Goal: Information Seeking & Learning: Learn about a topic

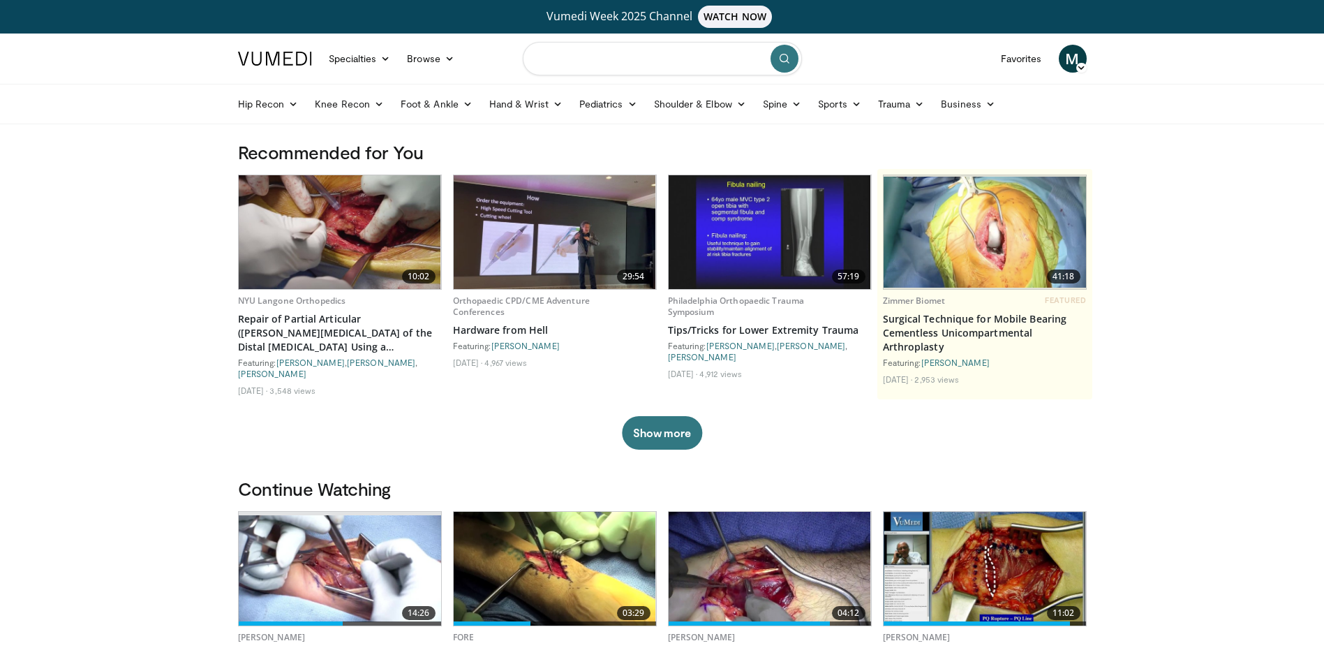
click at [661, 61] on input "Search topics, interventions" at bounding box center [662, 59] width 279 height 34
type input "**********"
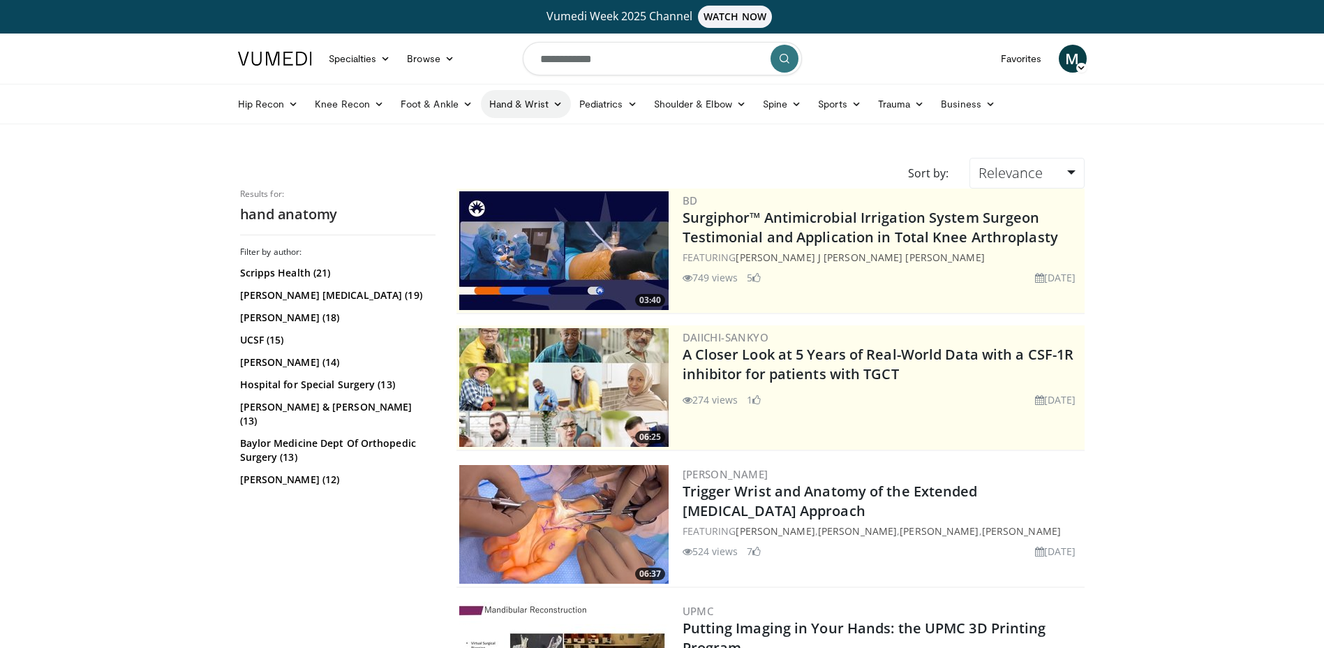
click at [521, 106] on link "Hand & Wrist" at bounding box center [526, 104] width 90 height 28
click at [508, 140] on link "Hand" at bounding box center [565, 137] width 166 height 22
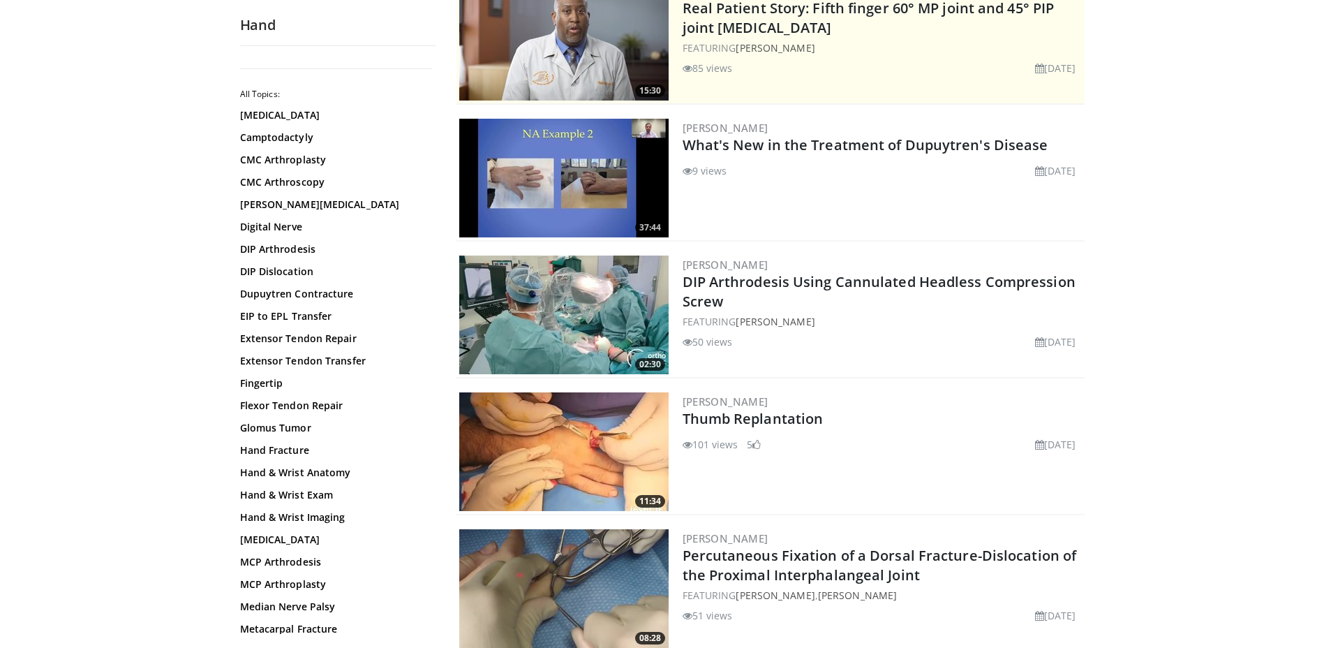
scroll to position [279, 0]
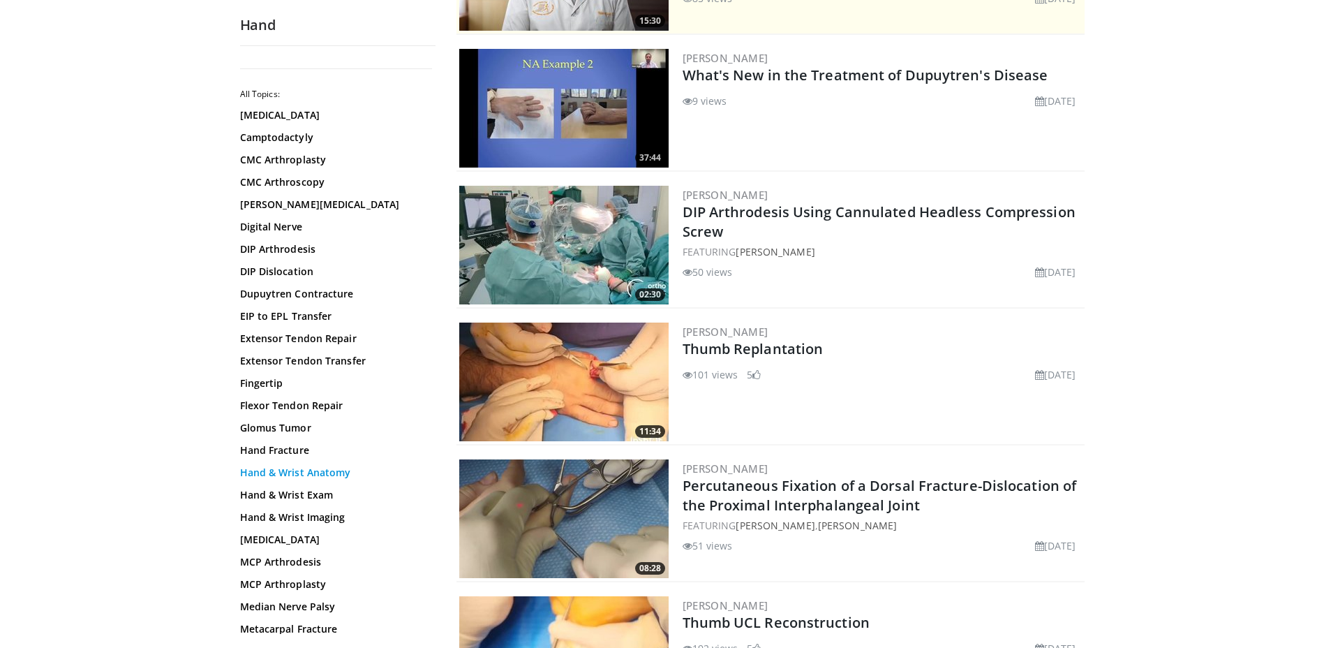
click at [324, 475] on link "Hand & Wrist Anatomy" at bounding box center [334, 473] width 188 height 14
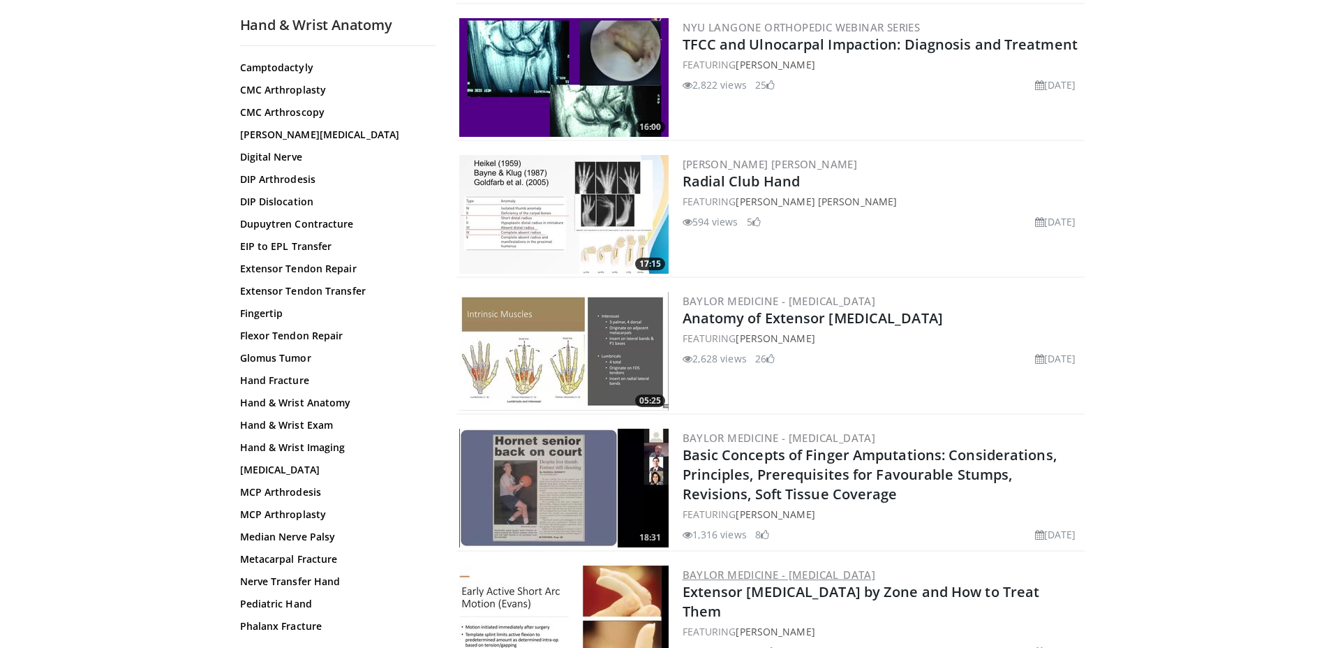
scroll to position [1884, 0]
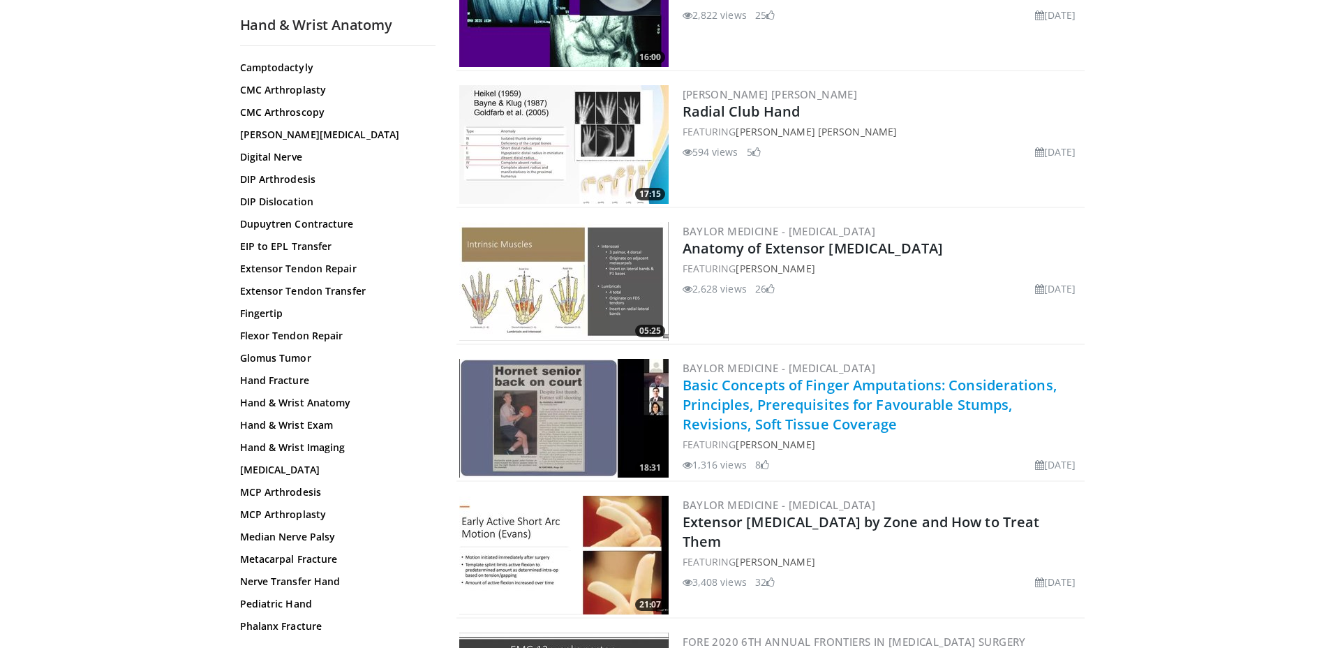
click at [726, 410] on link "Basic Concepts of Finger Amputations: Considerations, Principles, Prerequisites…" at bounding box center [870, 404] width 374 height 58
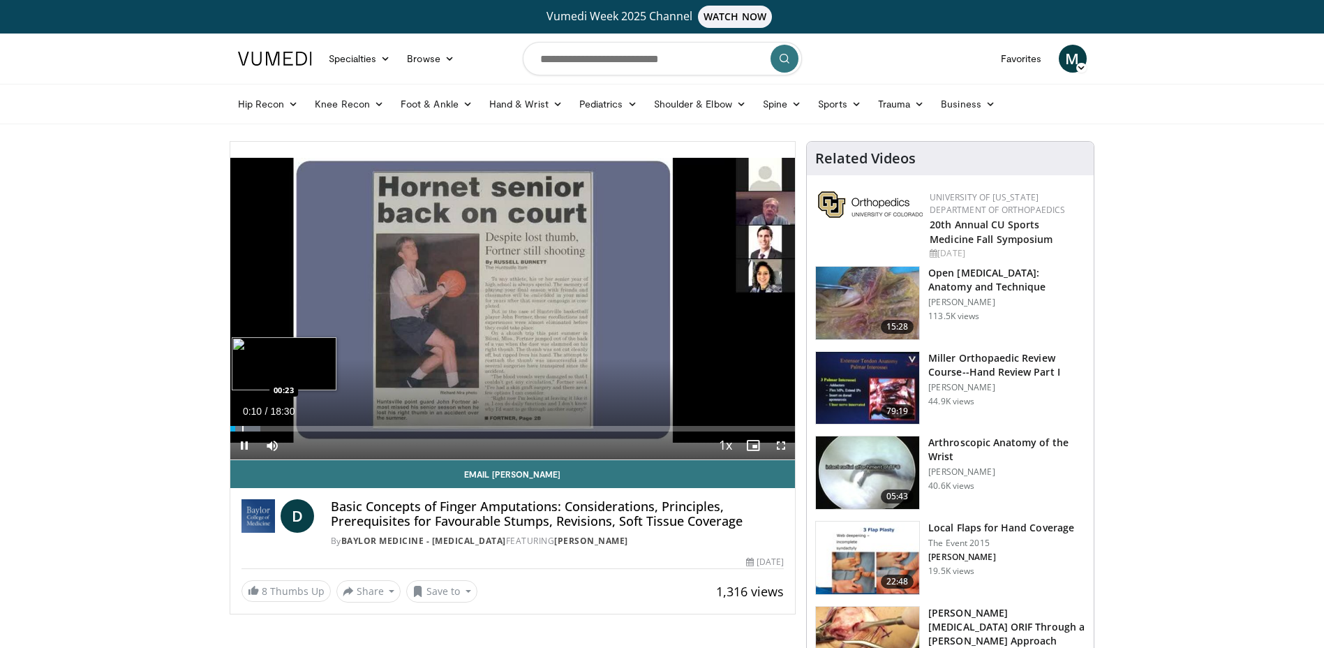
click at [242, 429] on div "Progress Bar" at bounding box center [242, 429] width 1 height 6
click at [255, 423] on div "Loaded : 7.14% 00:23 00:45" at bounding box center [512, 424] width 565 height 13
click at [269, 426] on div "Progress Bar" at bounding box center [269, 429] width 1 height 6
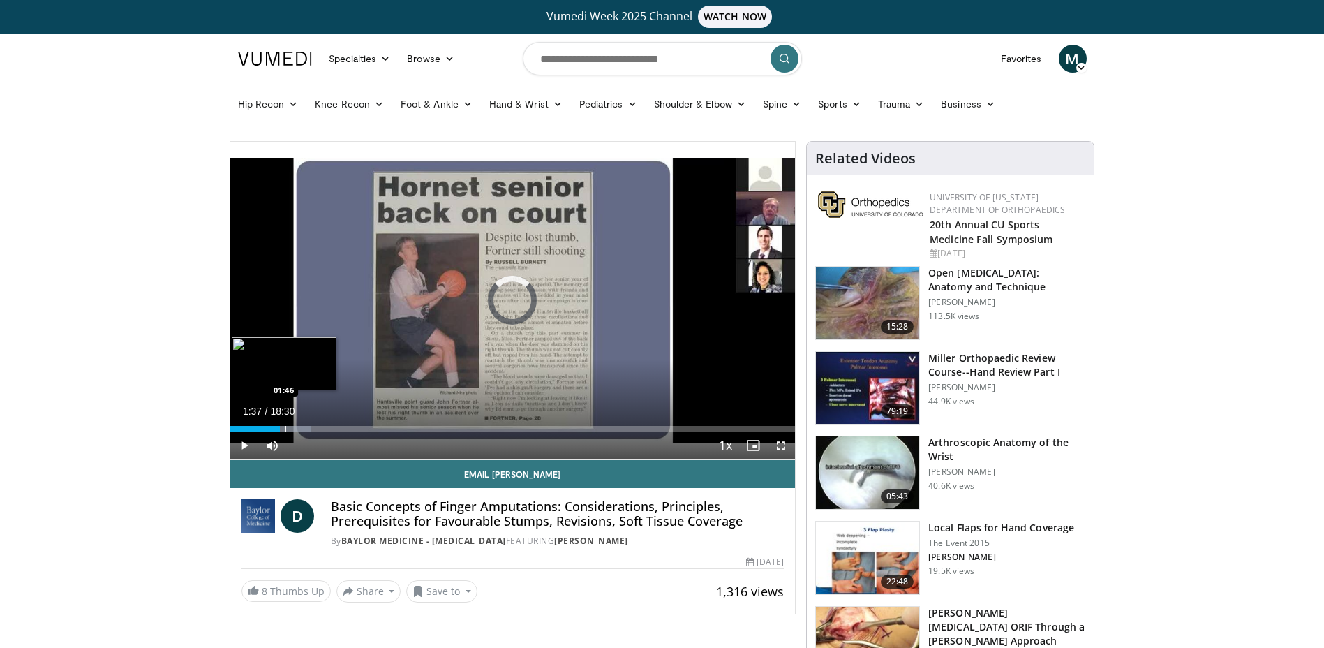
click at [285, 426] on div "Progress Bar" at bounding box center [285, 429] width 1 height 6
click at [298, 426] on div "Progress Bar" at bounding box center [298, 429] width 1 height 6
click at [302, 426] on div "Progress Bar" at bounding box center [302, 429] width 1 height 6
click at [308, 426] on div "Progress Bar" at bounding box center [308, 429] width 1 height 6
click at [322, 429] on div "Progress Bar" at bounding box center [322, 429] width 1 height 6
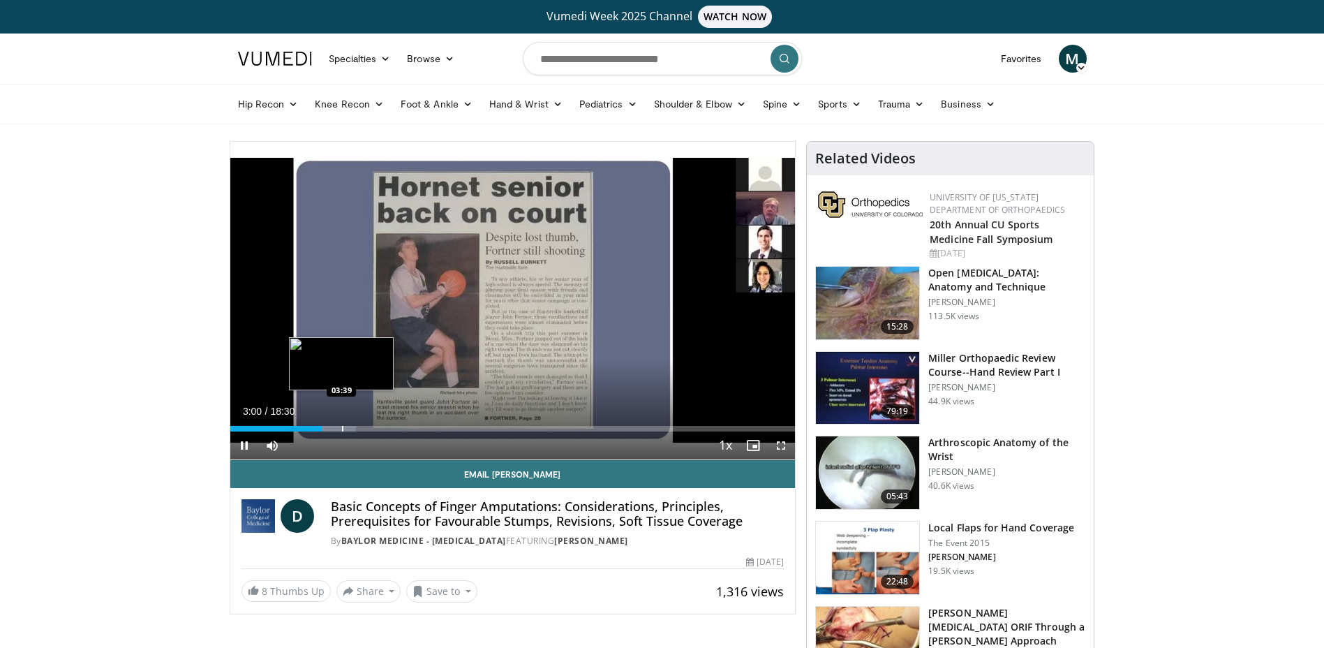
click at [343, 426] on div "Progress Bar" at bounding box center [342, 429] width 1 height 6
click at [354, 427] on div "Progress Bar" at bounding box center [354, 429] width 1 height 6
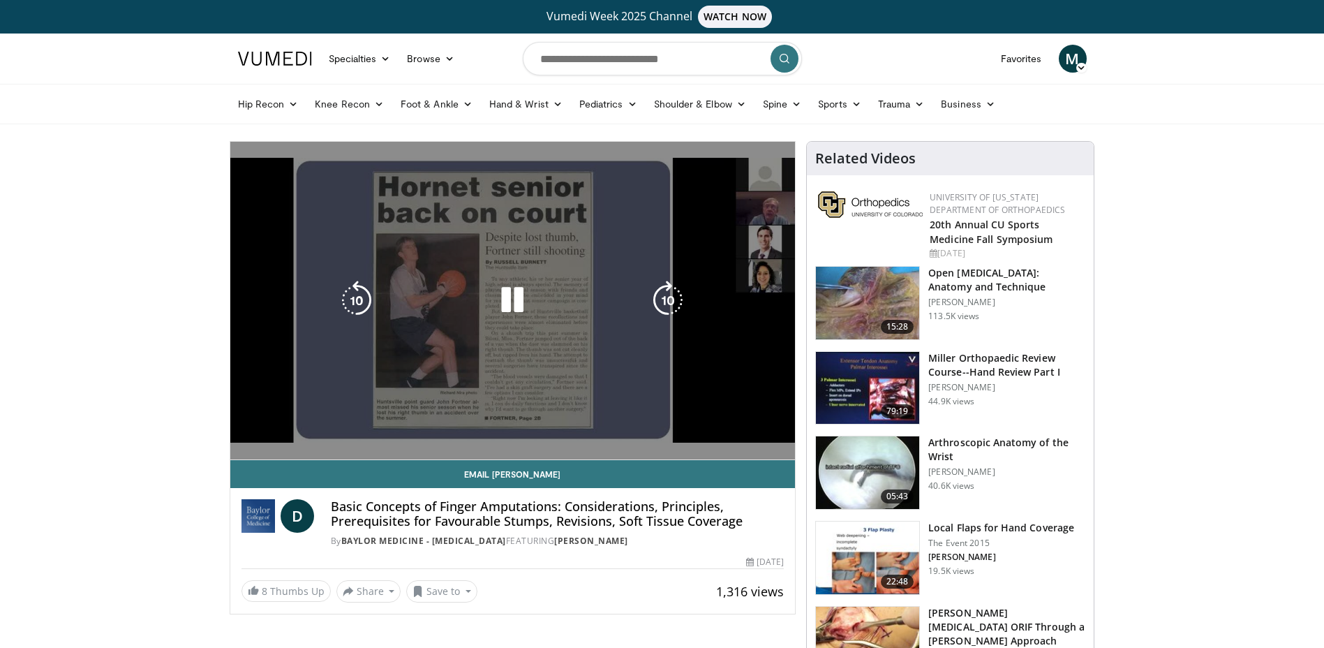
click at [375, 428] on video-js "**********" at bounding box center [512, 301] width 565 height 318
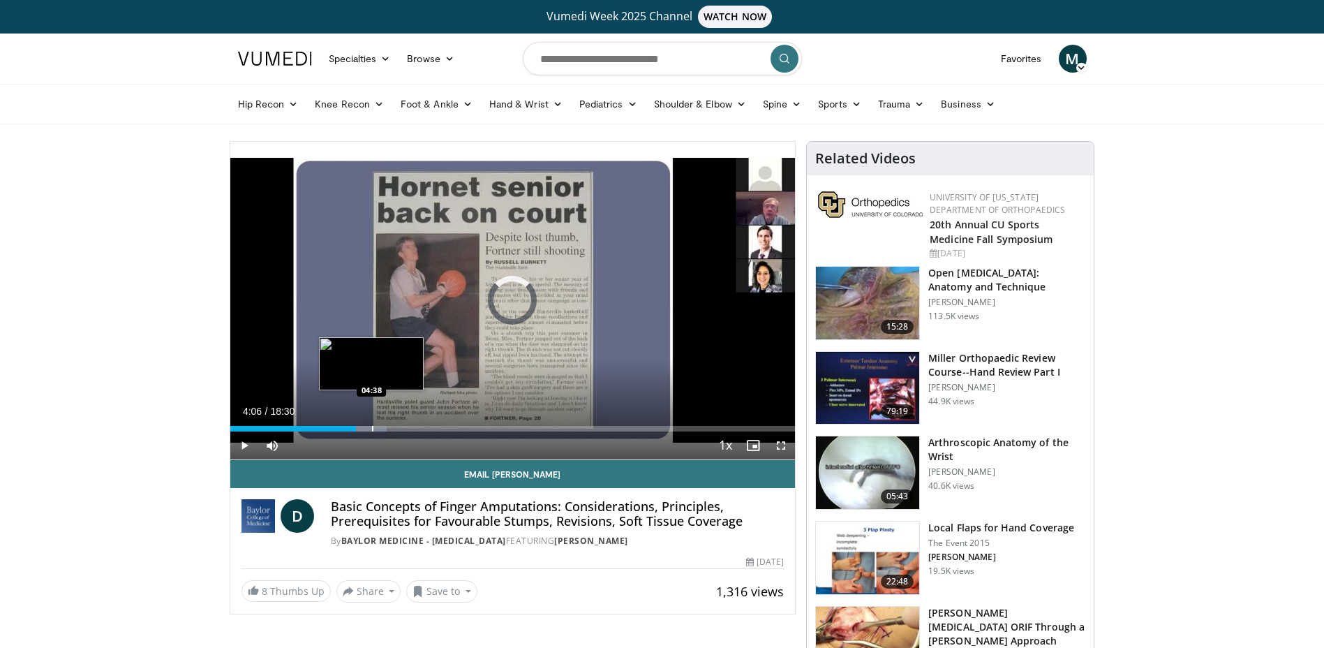
click at [372, 429] on div "Progress Bar" at bounding box center [372, 429] width 1 height 6
click at [385, 424] on div "Loaded : 30.63% 04:38 05:04" at bounding box center [512, 424] width 565 height 13
click at [400, 430] on div "Progress Bar" at bounding box center [400, 429] width 1 height 6
click at [412, 430] on div "Progress Bar" at bounding box center [412, 429] width 1 height 6
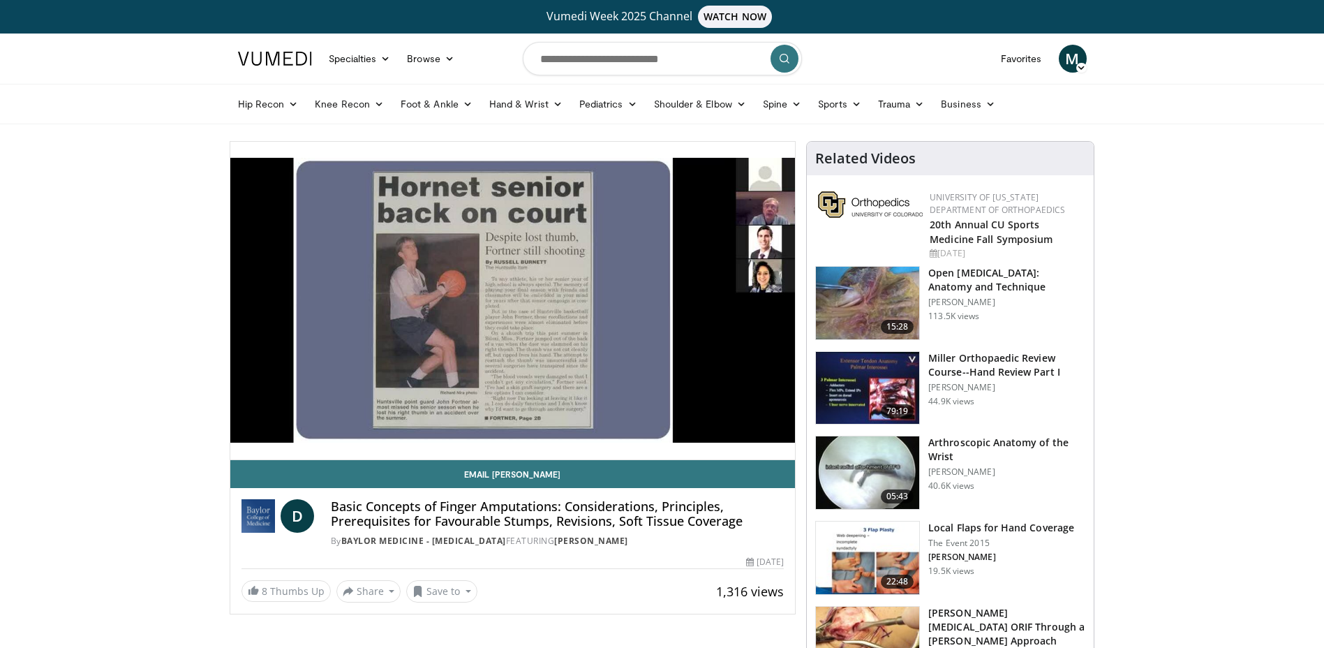
click at [423, 430] on div "10 seconds Tap to unmute" at bounding box center [512, 301] width 565 height 318
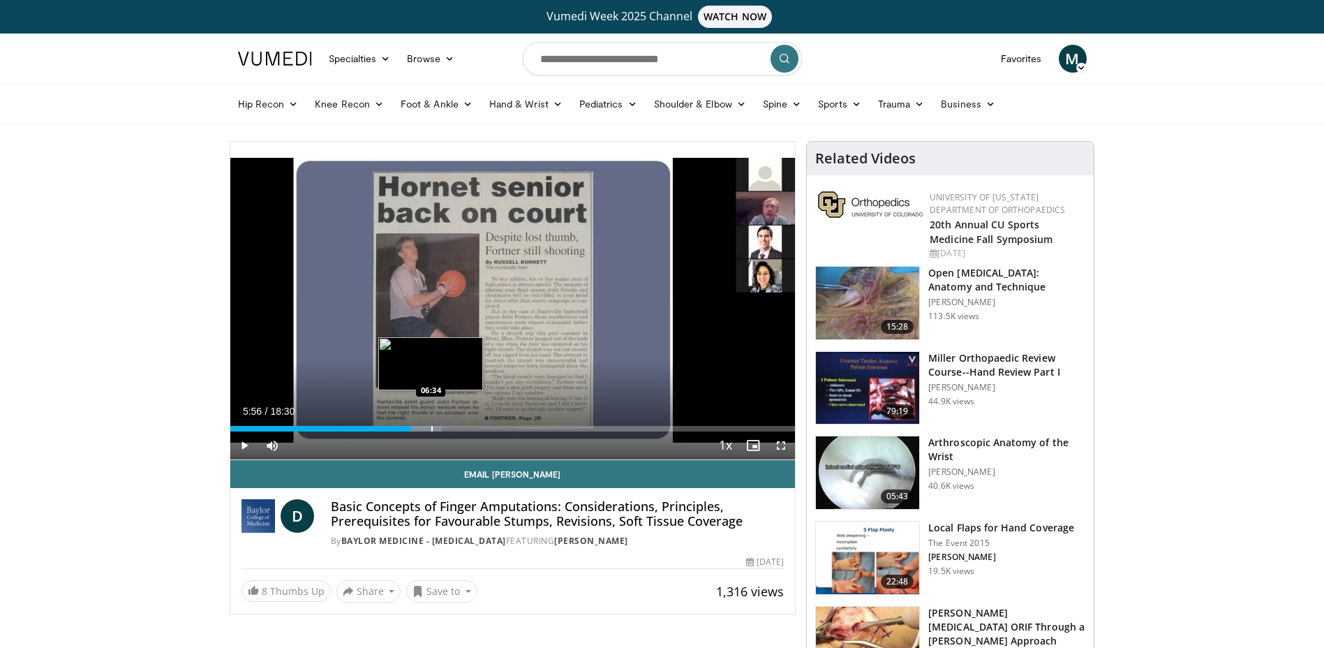
click at [432, 431] on div "Progress Bar" at bounding box center [431, 429] width 1 height 6
click at [442, 431] on div "Progress Bar" at bounding box center [441, 429] width 1 height 6
click at [493, 430] on div "Progress Bar" at bounding box center [493, 429] width 1 height 6
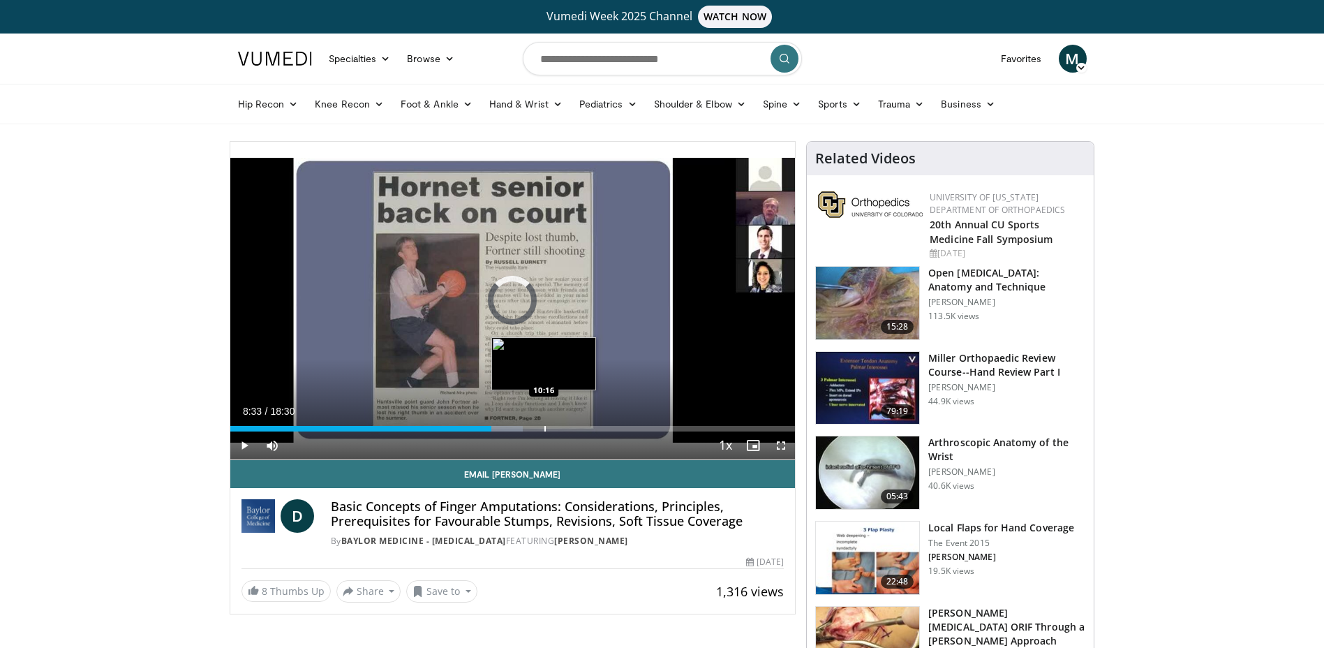
click at [544, 430] on div "Progress Bar" at bounding box center [544, 429] width 1 height 6
click at [518, 430] on div "10:15" at bounding box center [386, 429] width 313 height 6
click at [502, 428] on div "Progress Bar" at bounding box center [501, 429] width 1 height 6
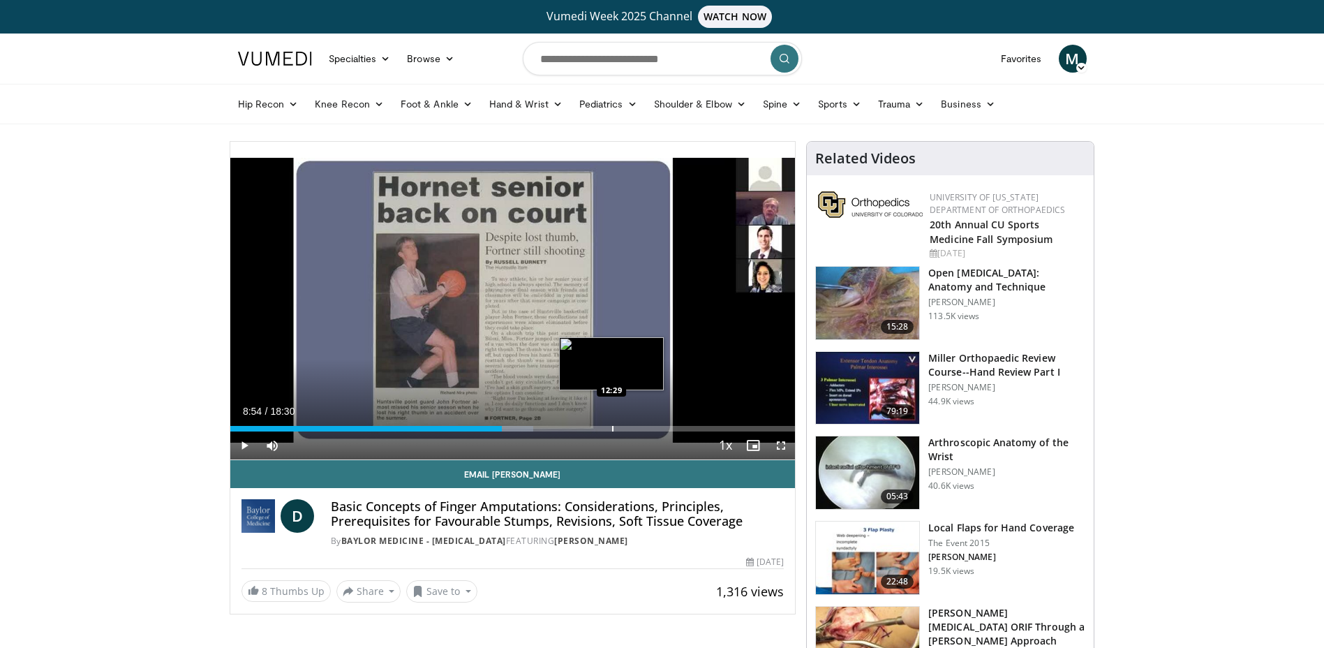
click at [611, 426] on div "Loaded : 53.61% 08:54 12:29" at bounding box center [512, 429] width 565 height 6
click at [637, 431] on div "Progress Bar" at bounding box center [637, 429] width 1 height 6
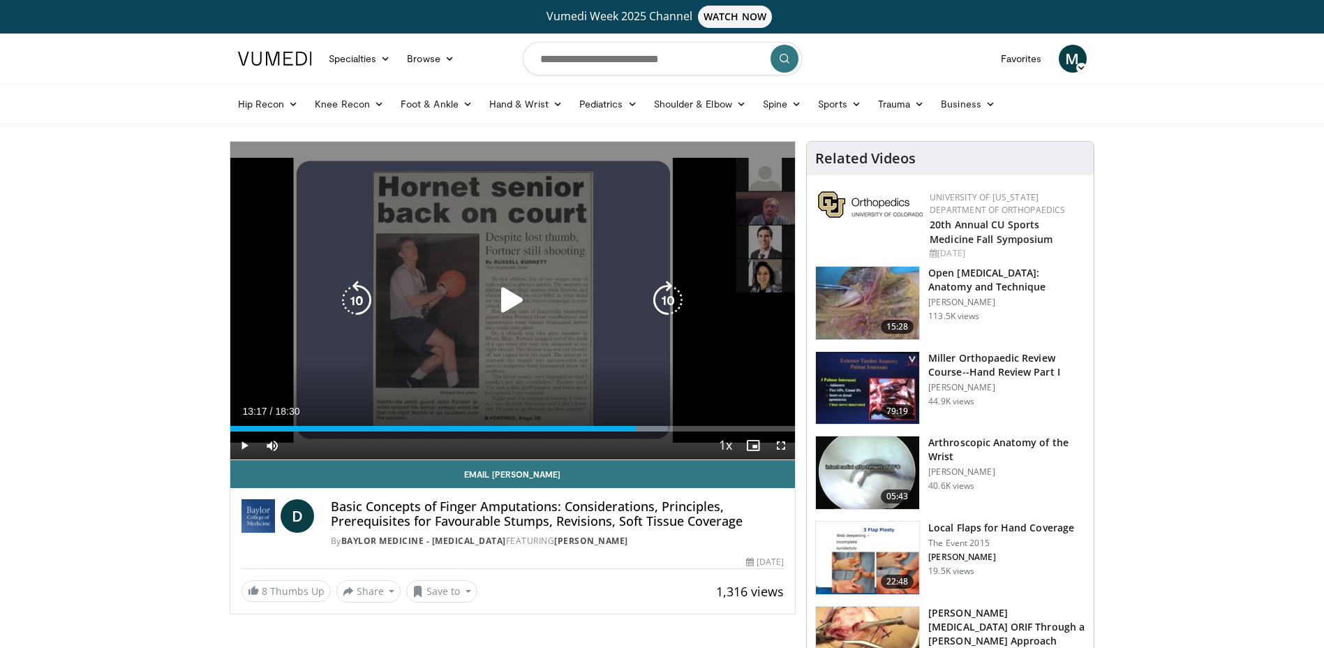
click at [528, 302] on icon "Video Player" at bounding box center [512, 300] width 39 height 39
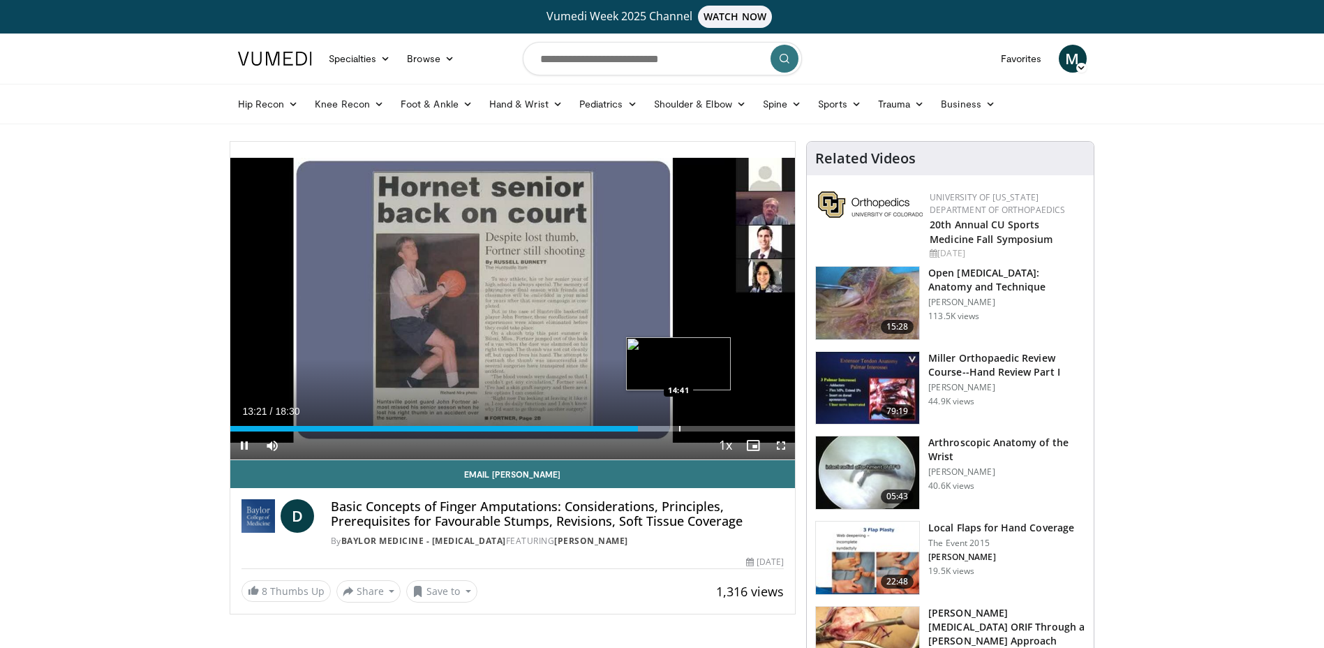
click at [679, 426] on div "Progress Bar" at bounding box center [679, 429] width 1 height 6
click at [699, 429] on div "Progress Bar" at bounding box center [699, 429] width 1 height 6
click at [723, 429] on div "Progress Bar" at bounding box center [723, 429] width 1 height 6
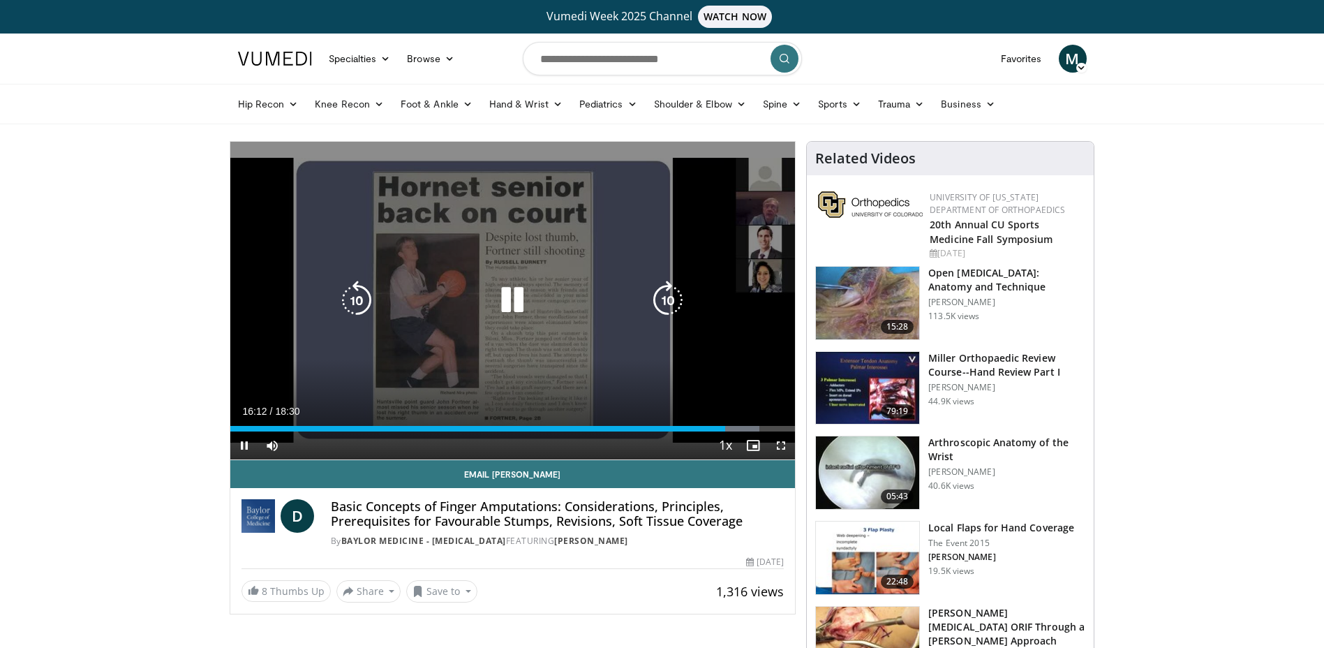
click at [515, 313] on icon "Video Player" at bounding box center [512, 300] width 39 height 39
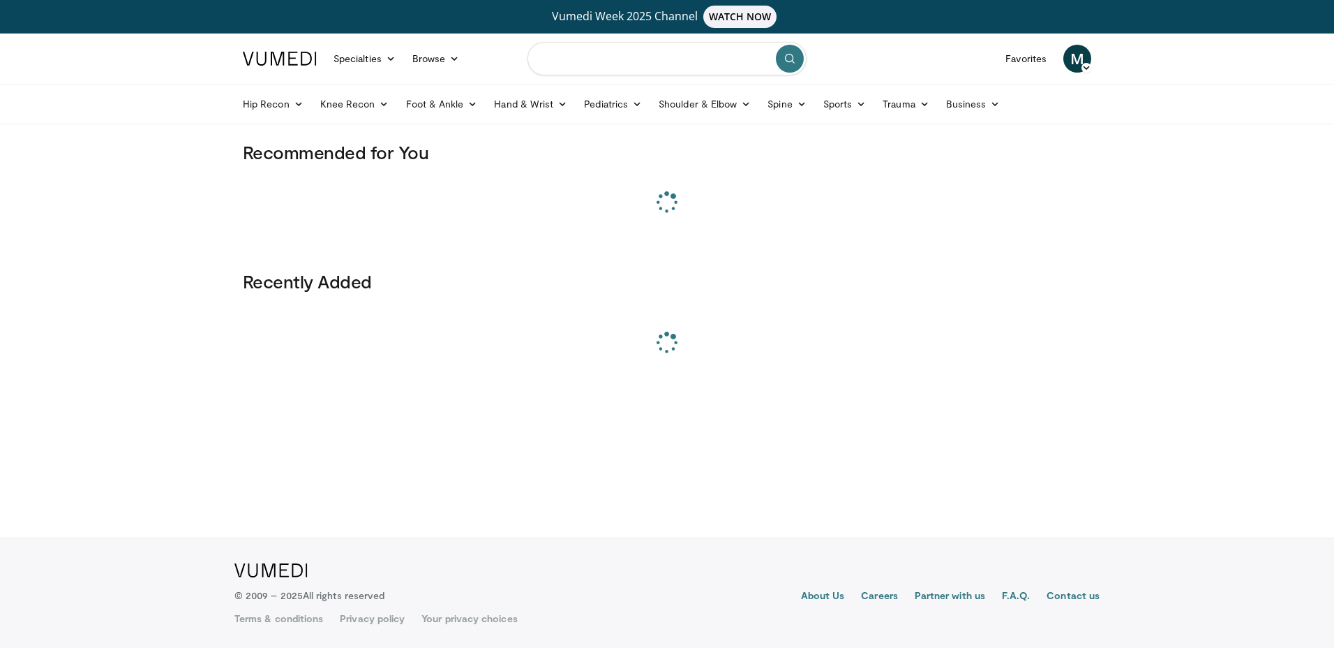
click at [563, 51] on input "Search topics, interventions" at bounding box center [667, 59] width 279 height 34
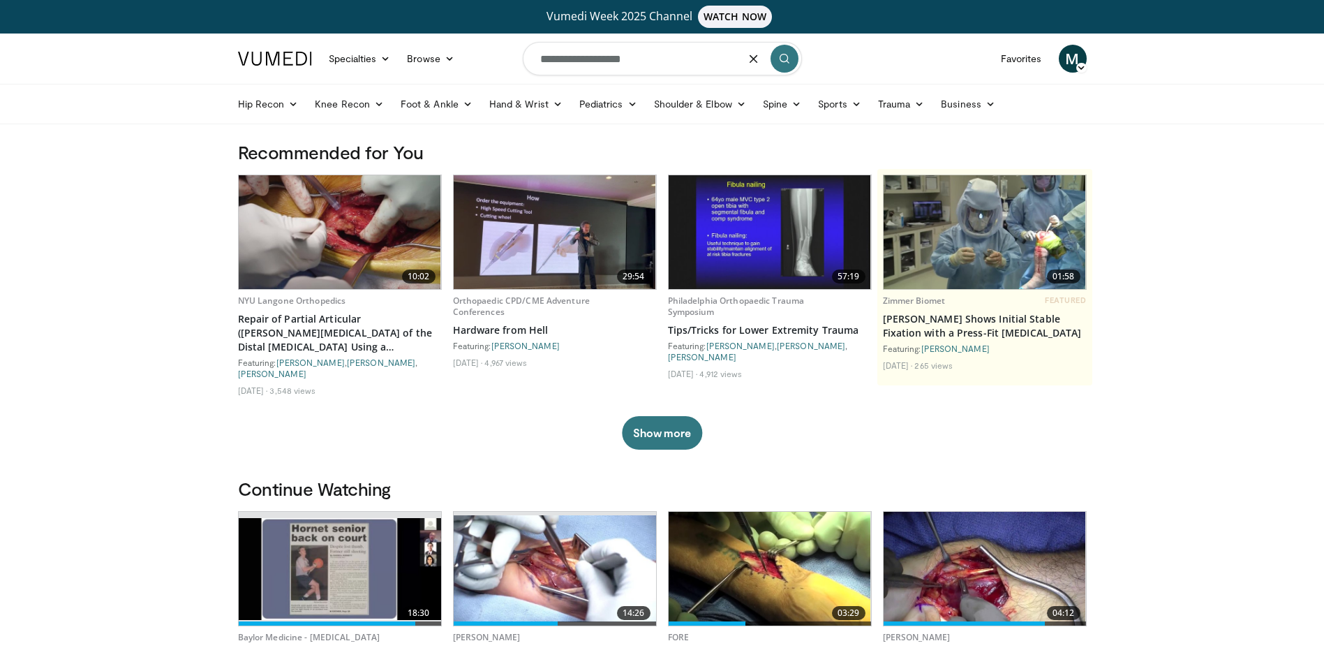
type input "**********"
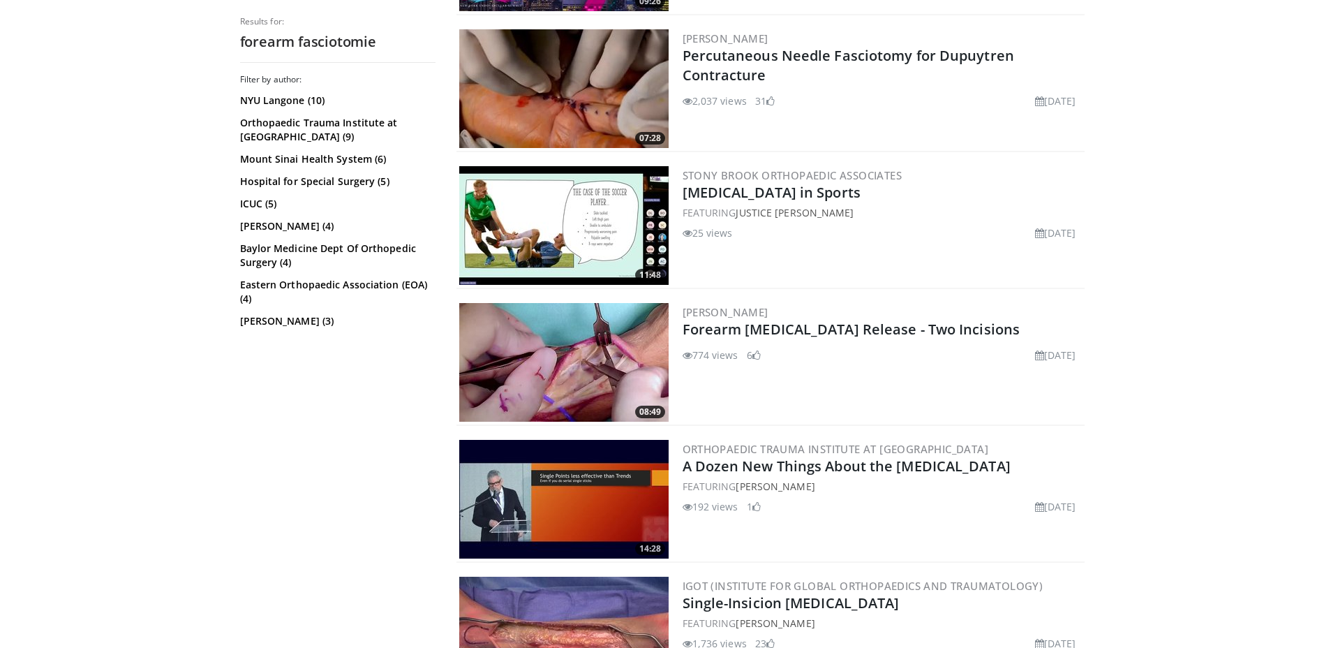
scroll to position [1535, 0]
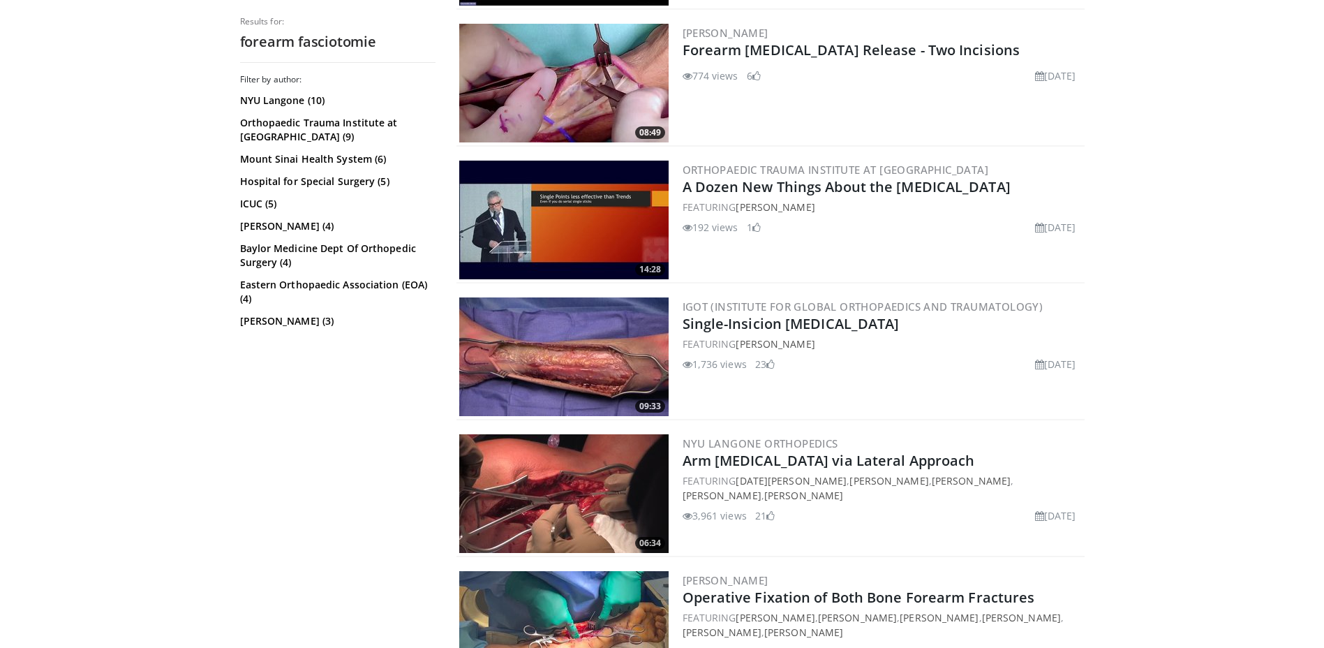
click at [556, 364] on img at bounding box center [563, 356] width 209 height 119
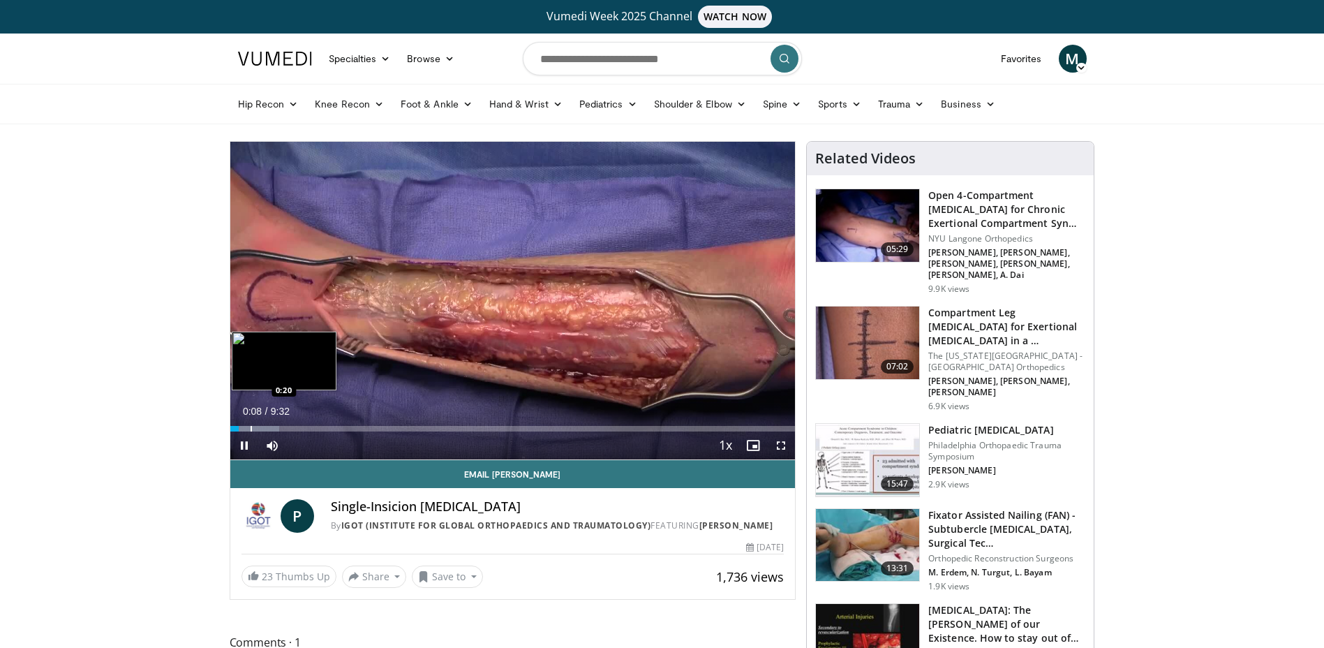
click at [251, 426] on div "Progress Bar" at bounding box center [251, 429] width 1 height 6
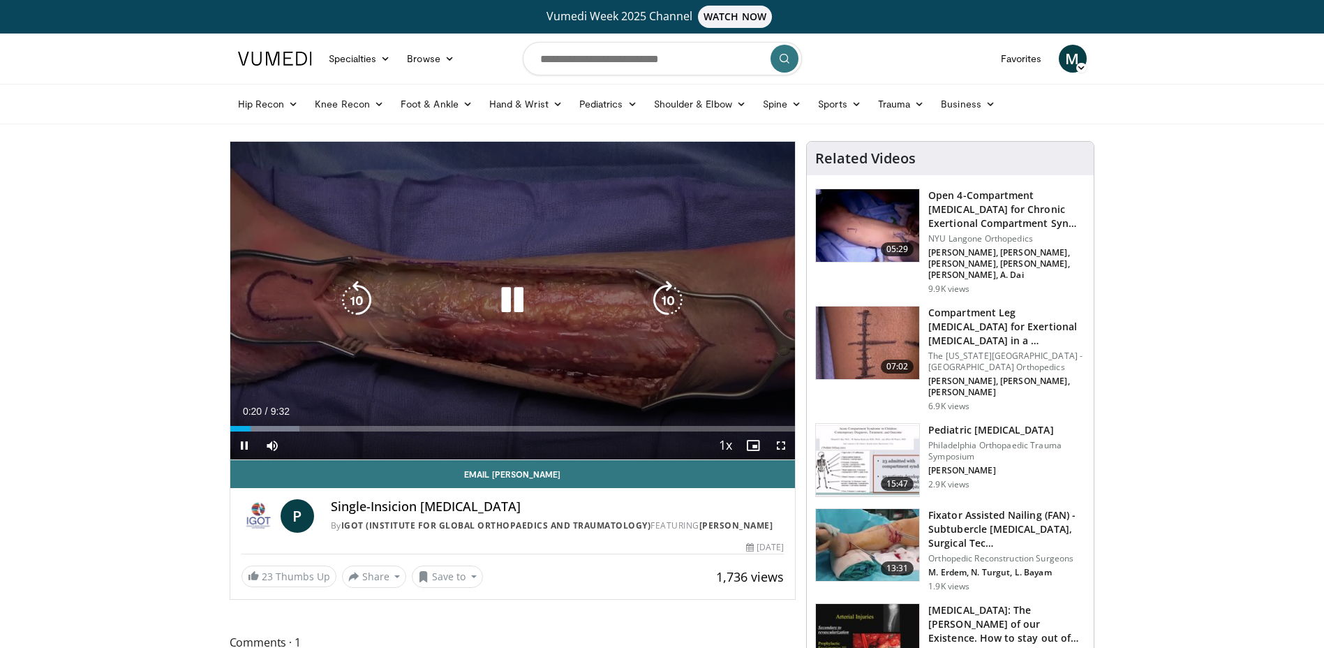
click at [503, 297] on icon "Video Player" at bounding box center [512, 300] width 39 height 39
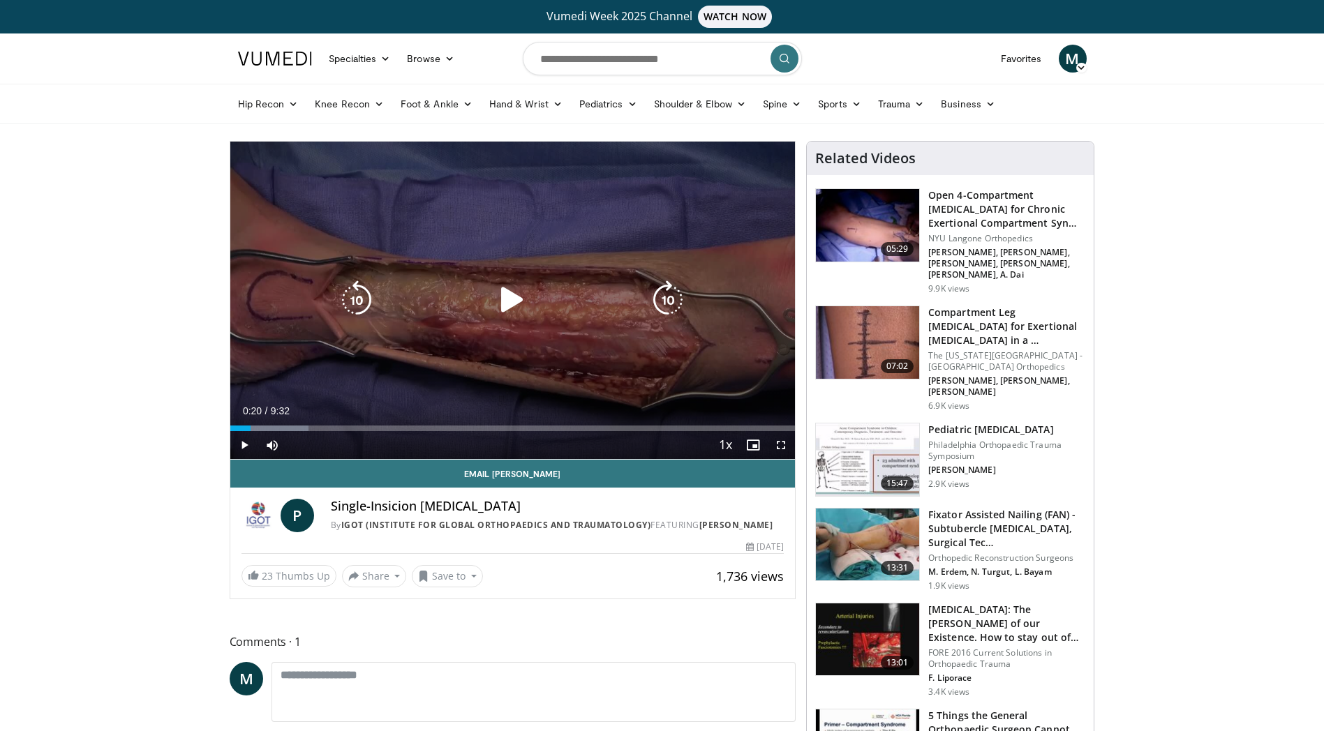
click at [353, 334] on div "10 seconds Tap to unmute" at bounding box center [512, 301] width 565 height 318
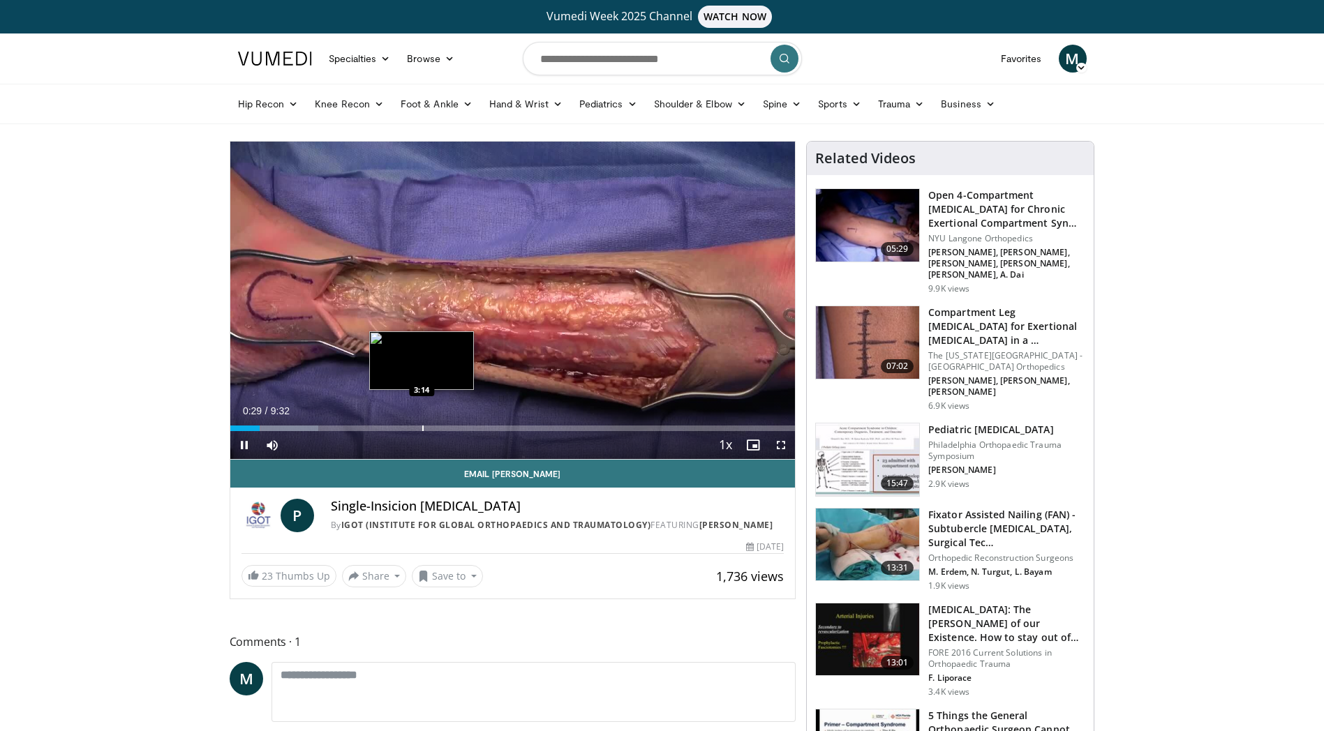
click at [422, 426] on div "Progress Bar" at bounding box center [422, 429] width 1 height 6
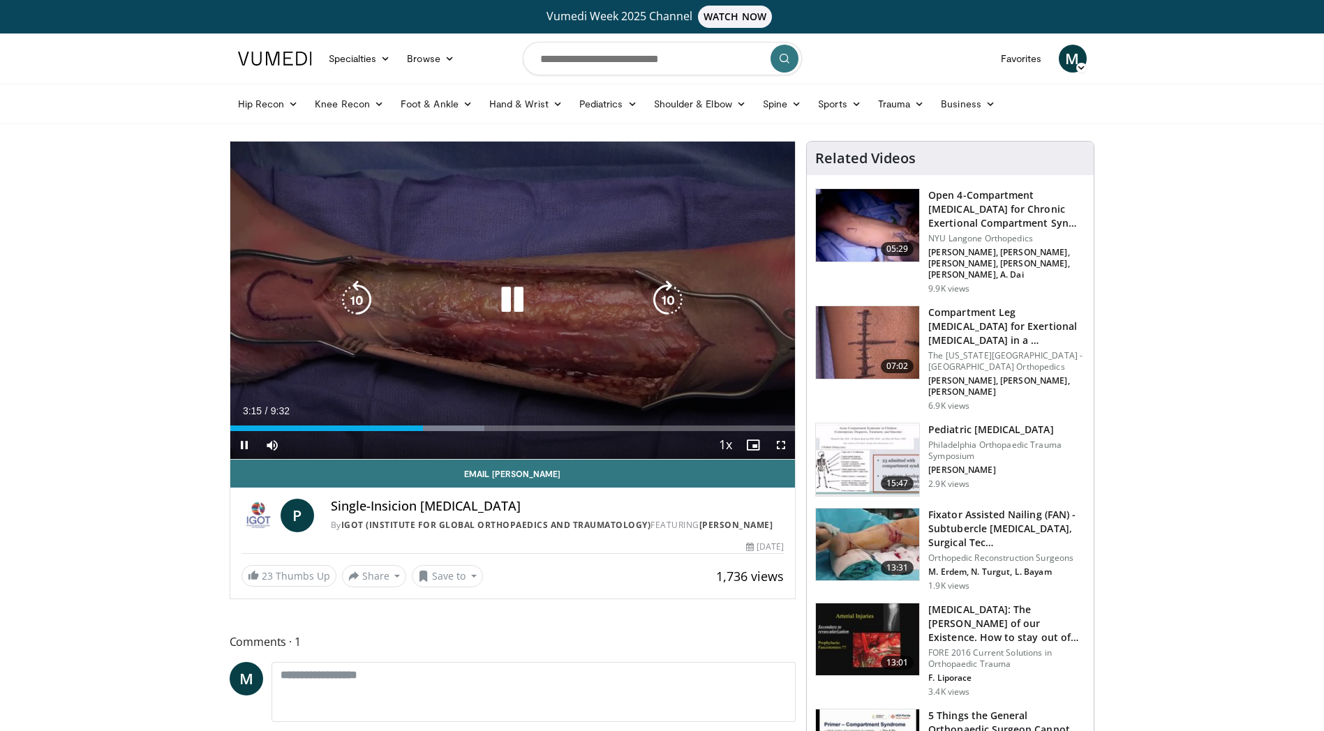
click at [510, 284] on icon "Video Player" at bounding box center [512, 300] width 39 height 39
click at [683, 357] on div "10 seconds Tap to unmute" at bounding box center [512, 301] width 565 height 318
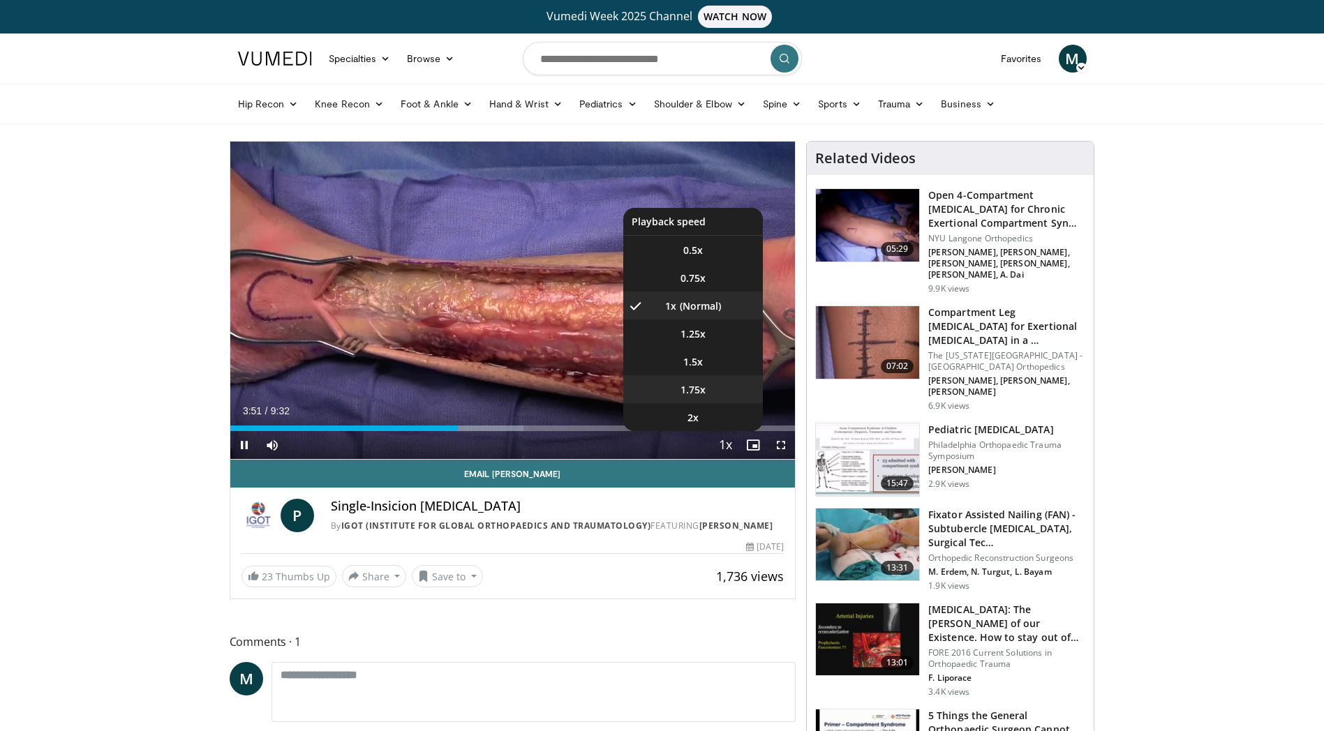
click at [715, 386] on li "1.75x" at bounding box center [693, 389] width 140 height 28
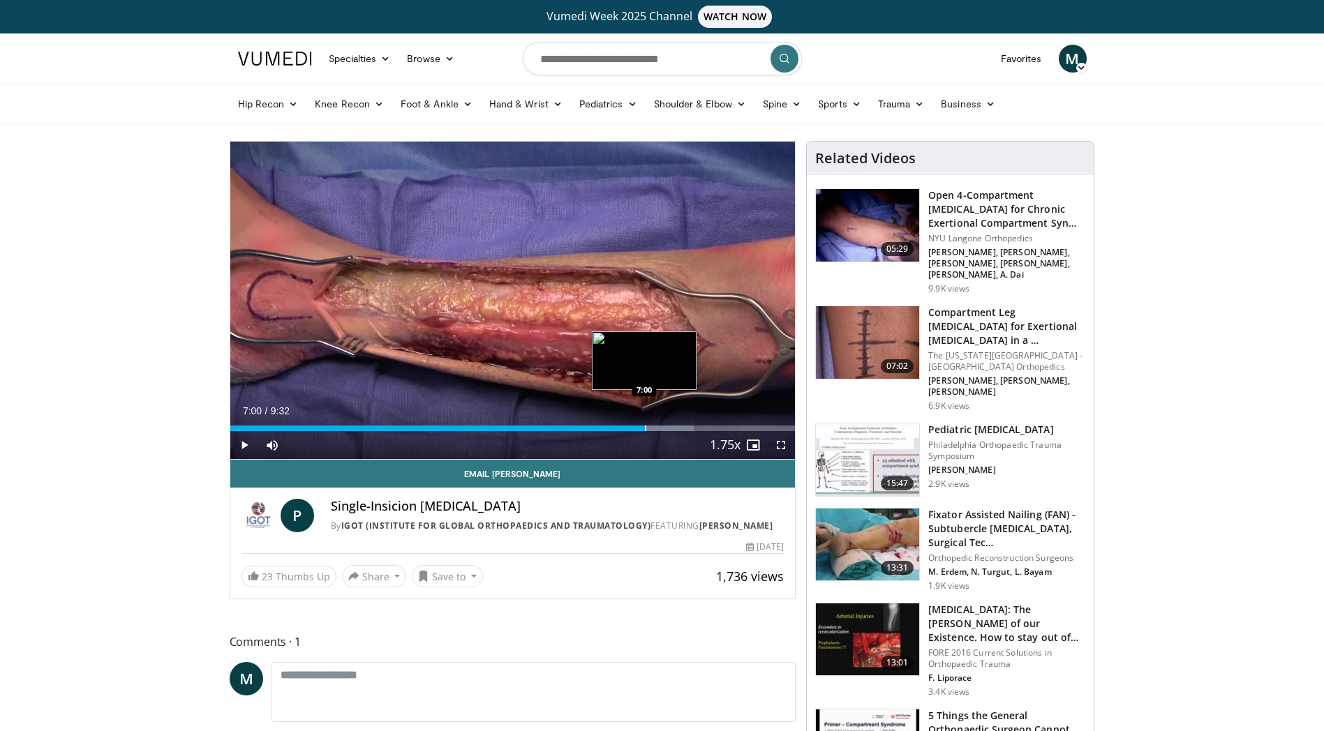
click at [645, 430] on div "Progress Bar" at bounding box center [645, 429] width 1 height 6
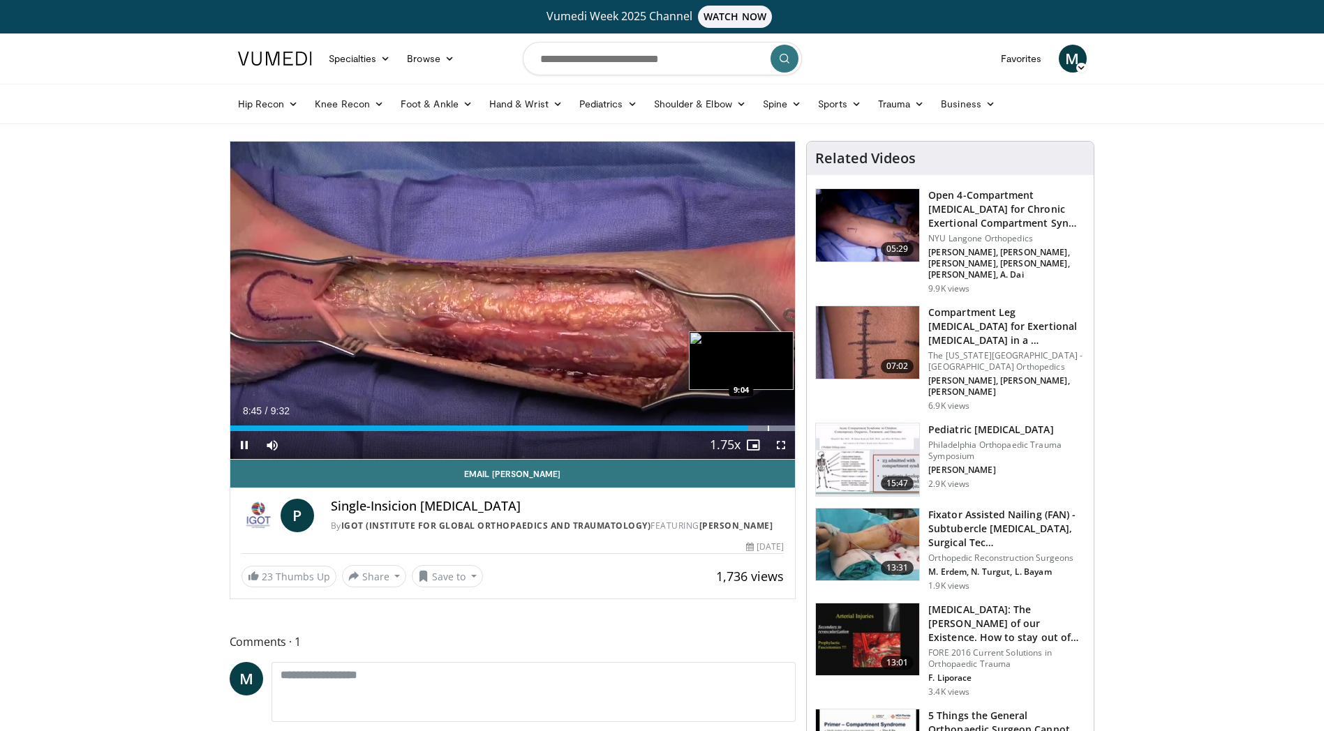
click at [768, 426] on div "Progress Bar" at bounding box center [768, 429] width 1 height 6
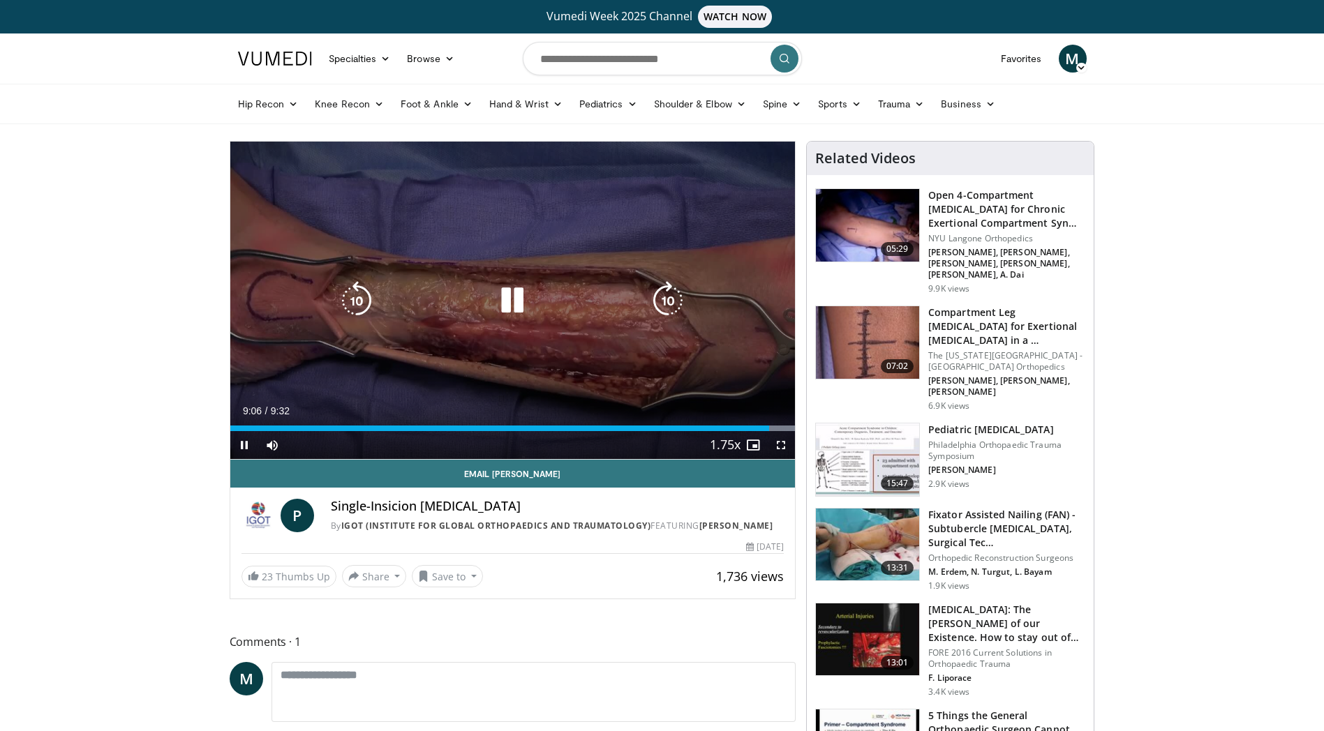
click at [505, 302] on icon "Video Player" at bounding box center [512, 300] width 39 height 39
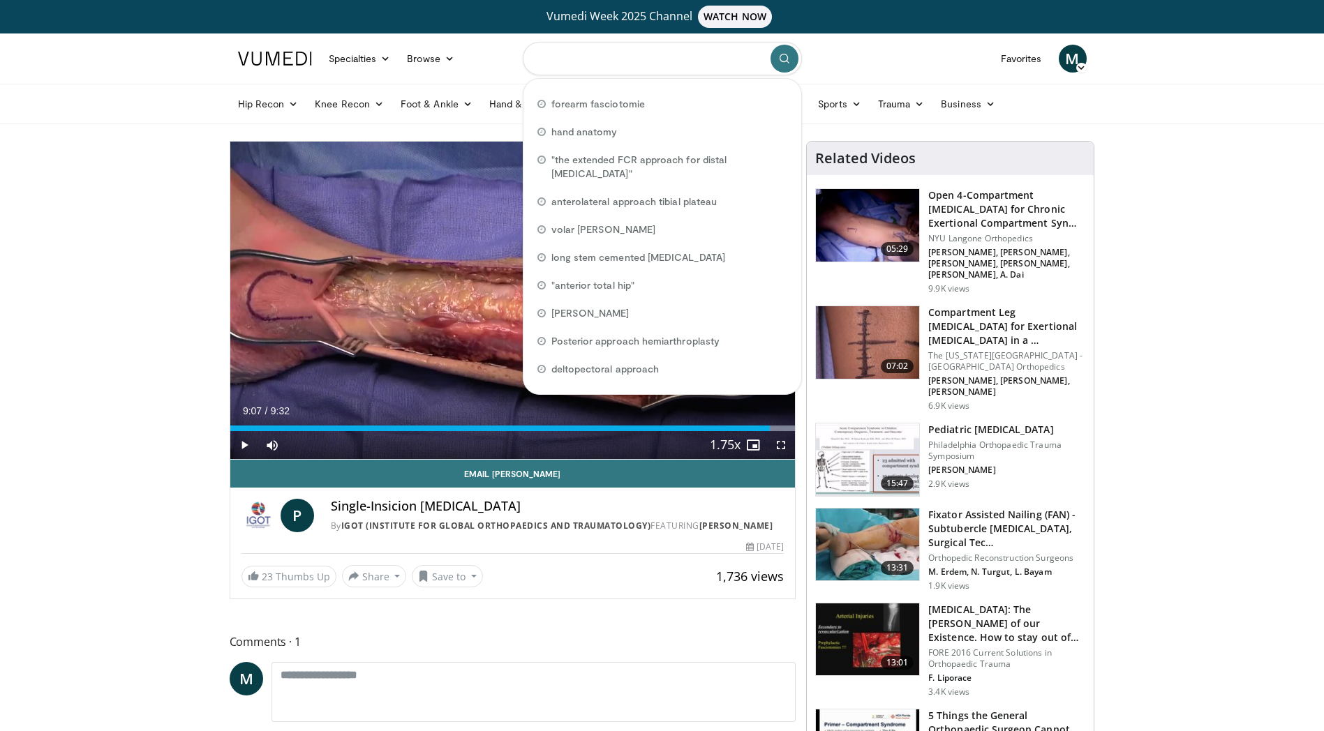
click at [604, 64] on input "Search topics, interventions" at bounding box center [662, 59] width 279 height 34
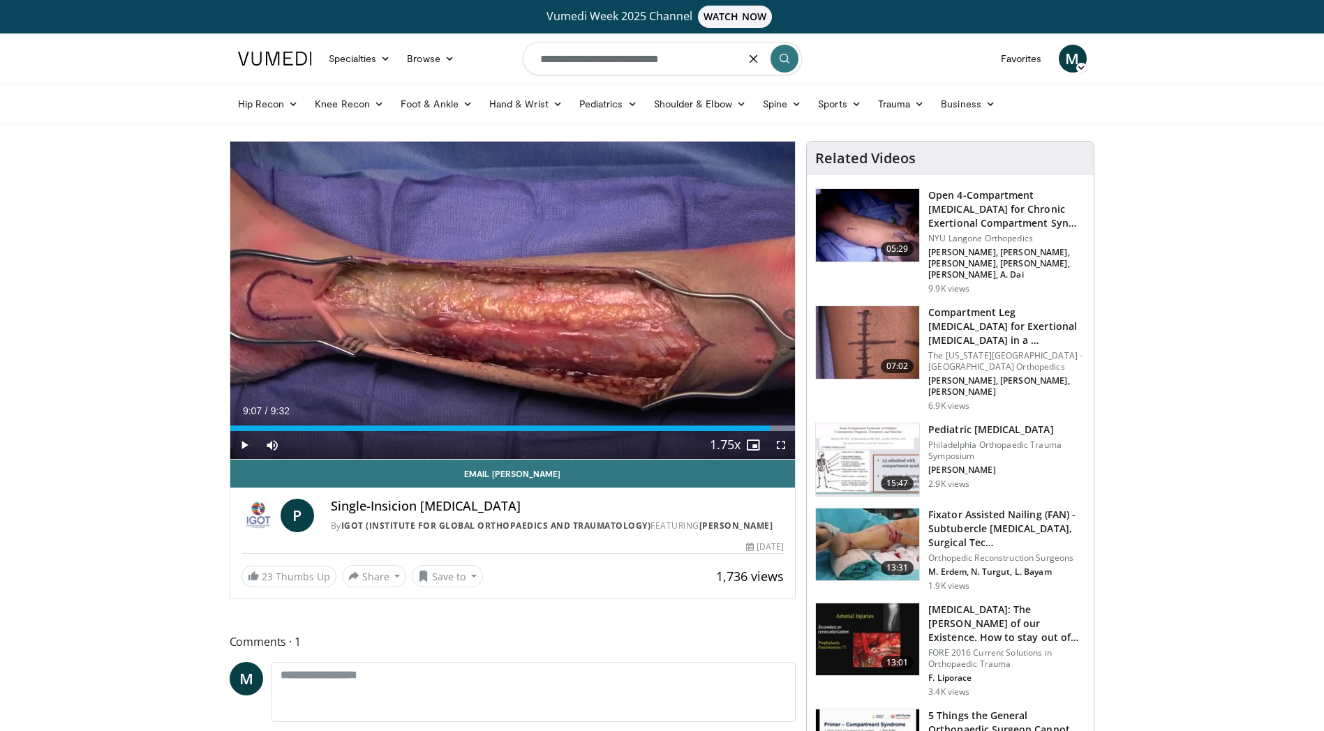
type input "**********"
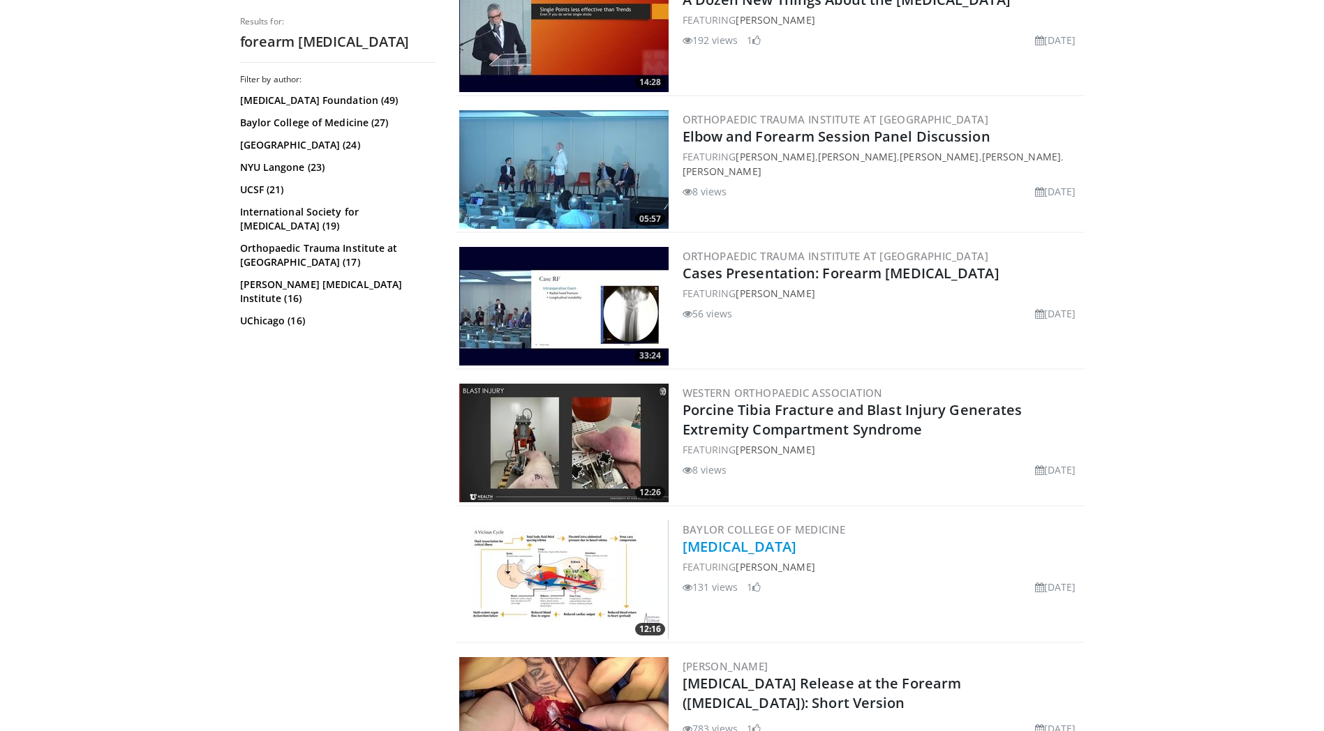
scroll to position [209, 0]
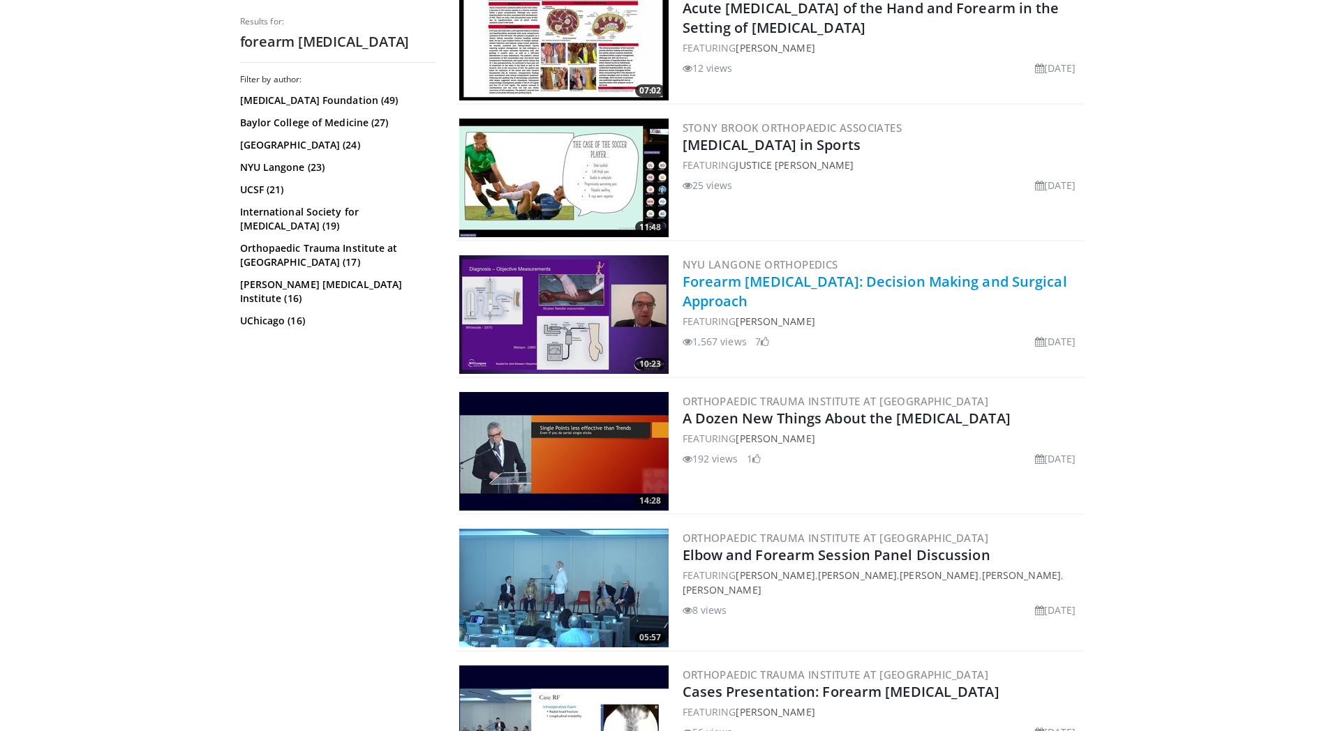
click at [748, 290] on link "Forearm [MEDICAL_DATA]: Decision Making and Surgical Approach" at bounding box center [875, 291] width 385 height 38
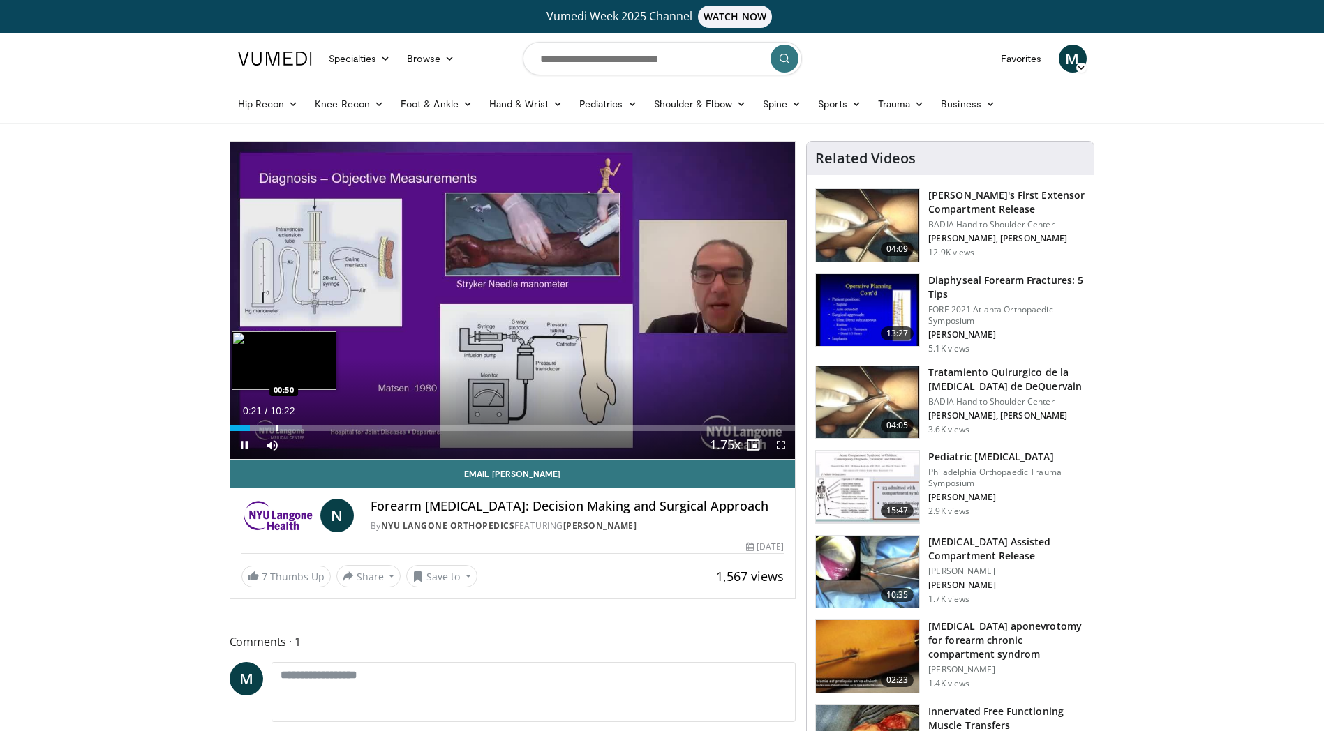
click at [275, 428] on div "Progress Bar" at bounding box center [261, 429] width 63 height 6
click at [291, 427] on div "Progress Bar" at bounding box center [271, 429] width 43 height 6
click at [305, 428] on video-js "**********" at bounding box center [512, 301] width 565 height 318
click at [313, 428] on div "Progress Bar" at bounding box center [313, 429] width 1 height 6
click at [332, 429] on div "Progress Bar" at bounding box center [332, 429] width 1 height 6
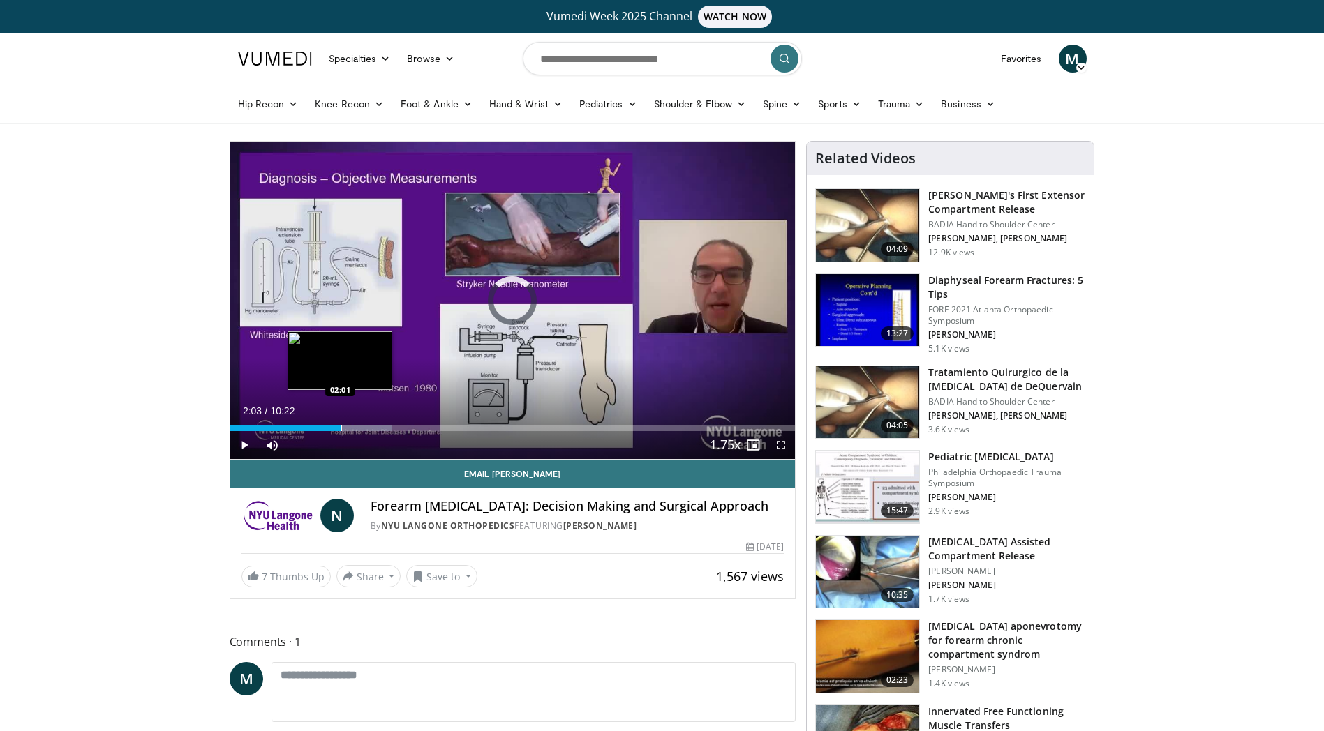
click at [341, 429] on div "Progress Bar" at bounding box center [341, 429] width 1 height 6
click at [0, 0] on div "Progress Bar" at bounding box center [0, 0] width 0 height 0
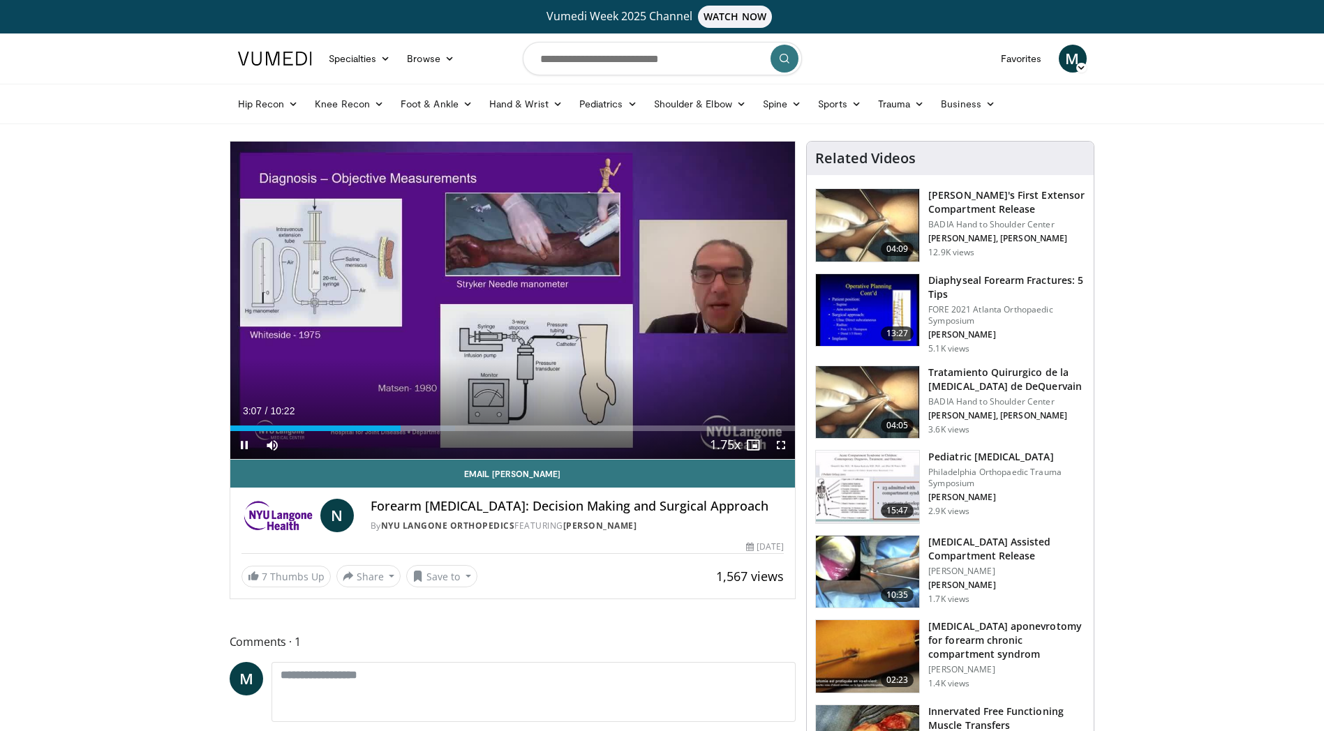
click at [0, 0] on div "Progress Bar" at bounding box center [0, 0] width 0 height 0
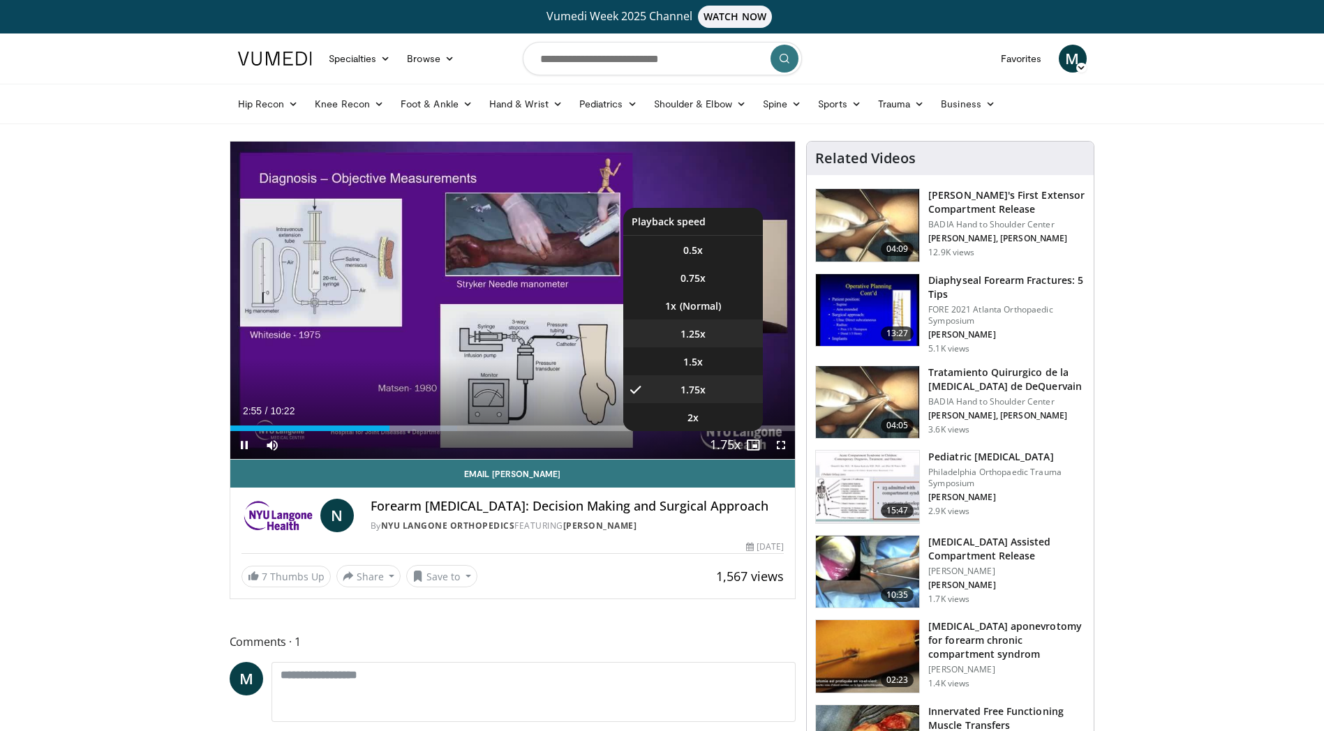
click at [693, 335] on span "1.25x" at bounding box center [692, 334] width 25 height 14
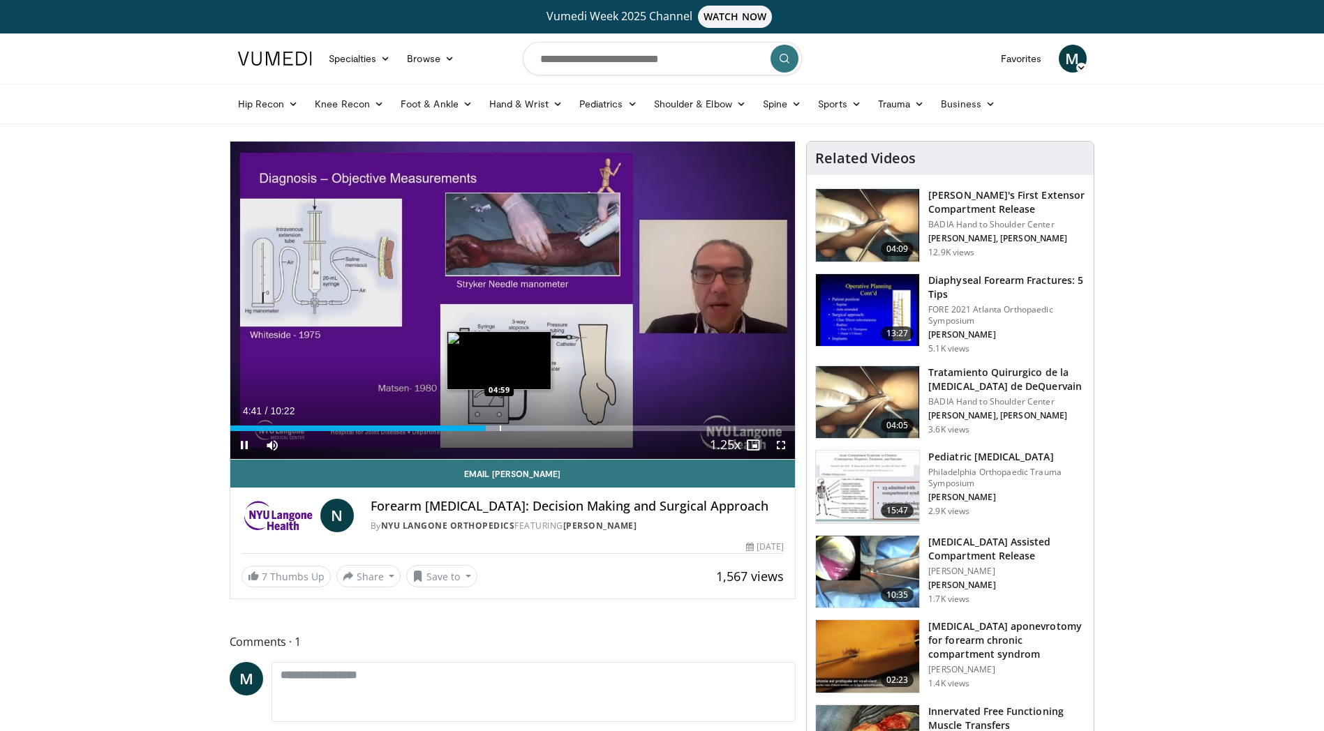
click at [498, 426] on div "Loaded : 55.73% 04:42 04:59" at bounding box center [512, 429] width 565 height 6
click at [512, 426] on div "Progress Bar" at bounding box center [512, 429] width 1 height 6
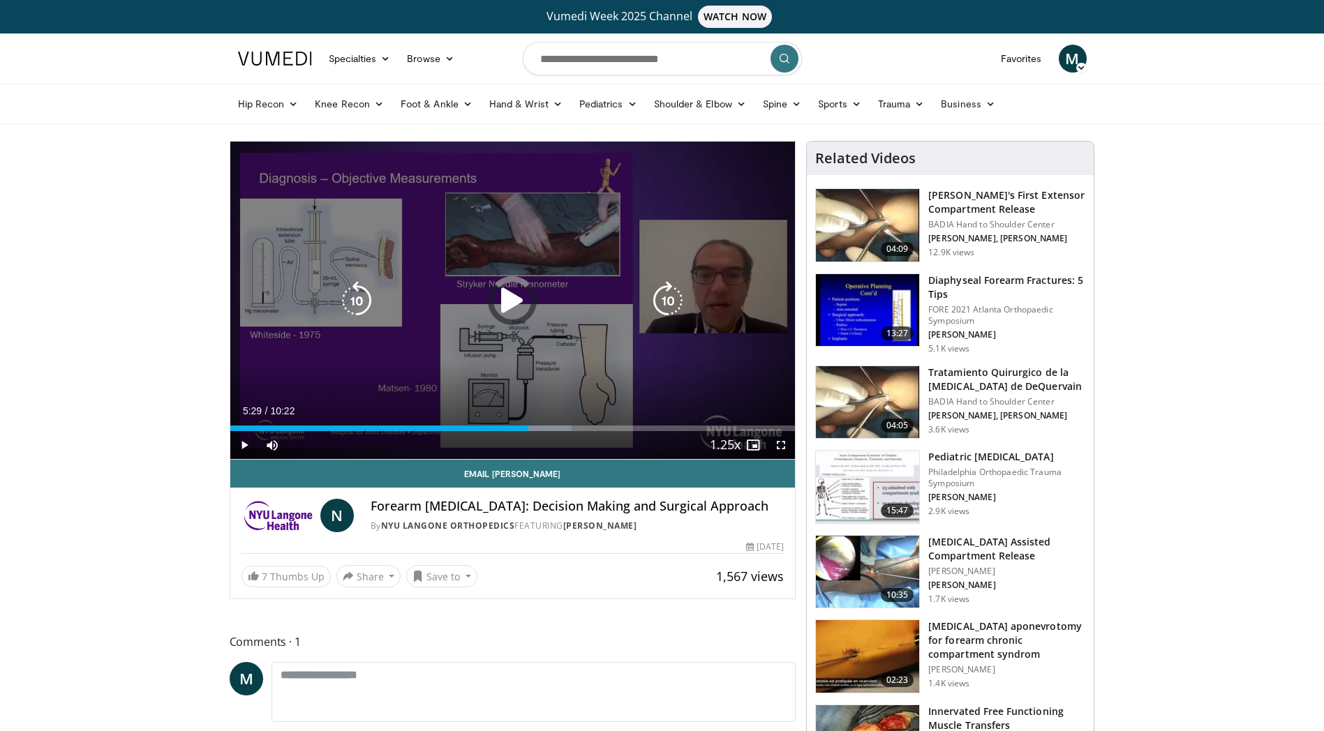
click at [528, 428] on div "Loaded : 60.51% 05:29 05:20" at bounding box center [512, 429] width 565 height 6
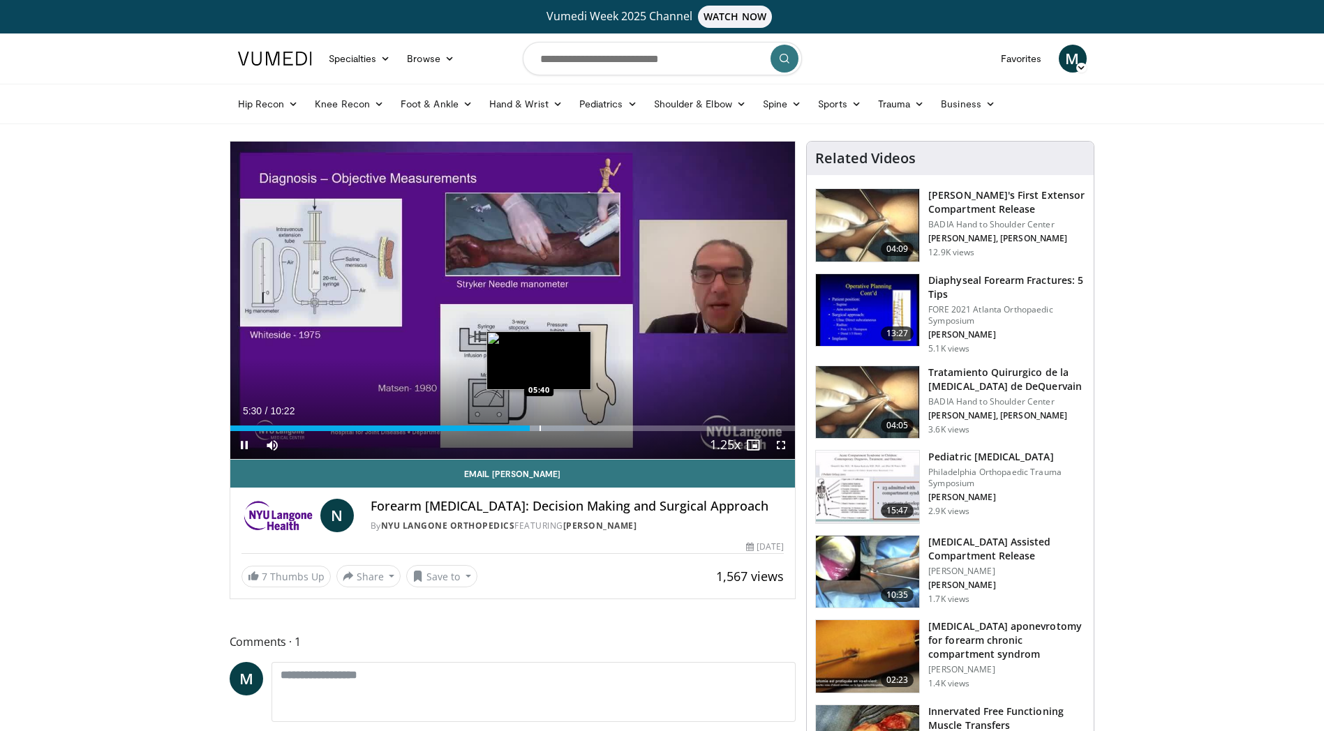
click at [540, 426] on div "Progress Bar" at bounding box center [540, 429] width 1 height 6
click at [560, 426] on div "Progress Bar" at bounding box center [560, 429] width 1 height 6
click at [593, 429] on div "Loaded : 71.66% 06:39 06:40" at bounding box center [512, 429] width 565 height 6
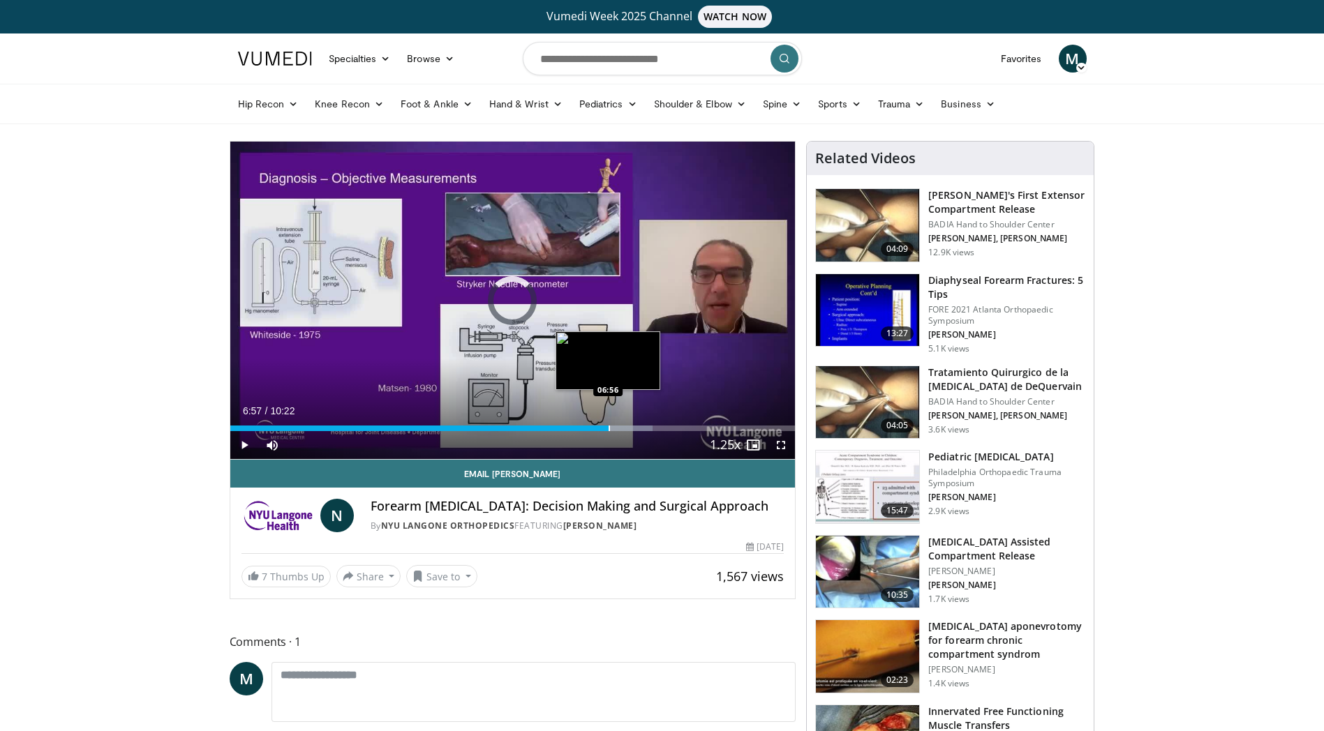
click at [609, 429] on div "Progress Bar" at bounding box center [609, 429] width 1 height 6
click at [644, 430] on div "Progress Bar" at bounding box center [644, 429] width 1 height 6
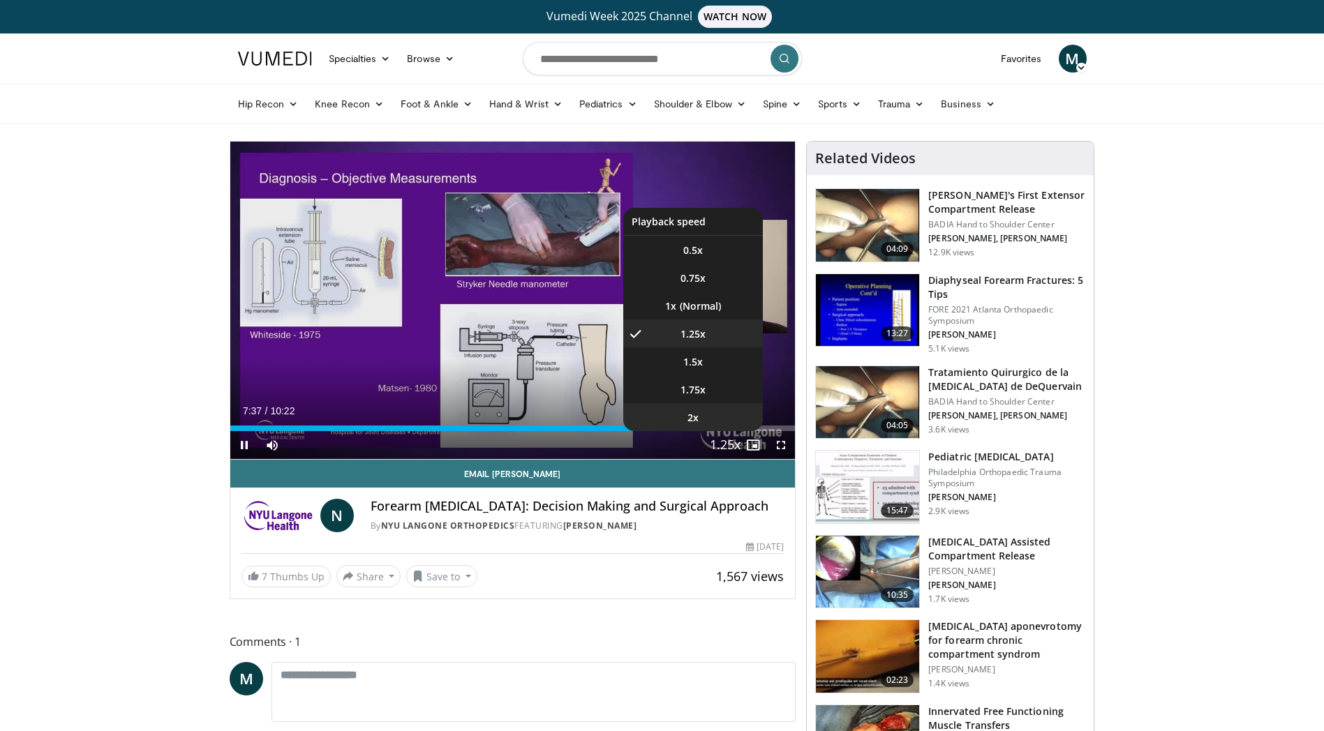
click at [723, 430] on li "2x" at bounding box center [693, 417] width 140 height 28
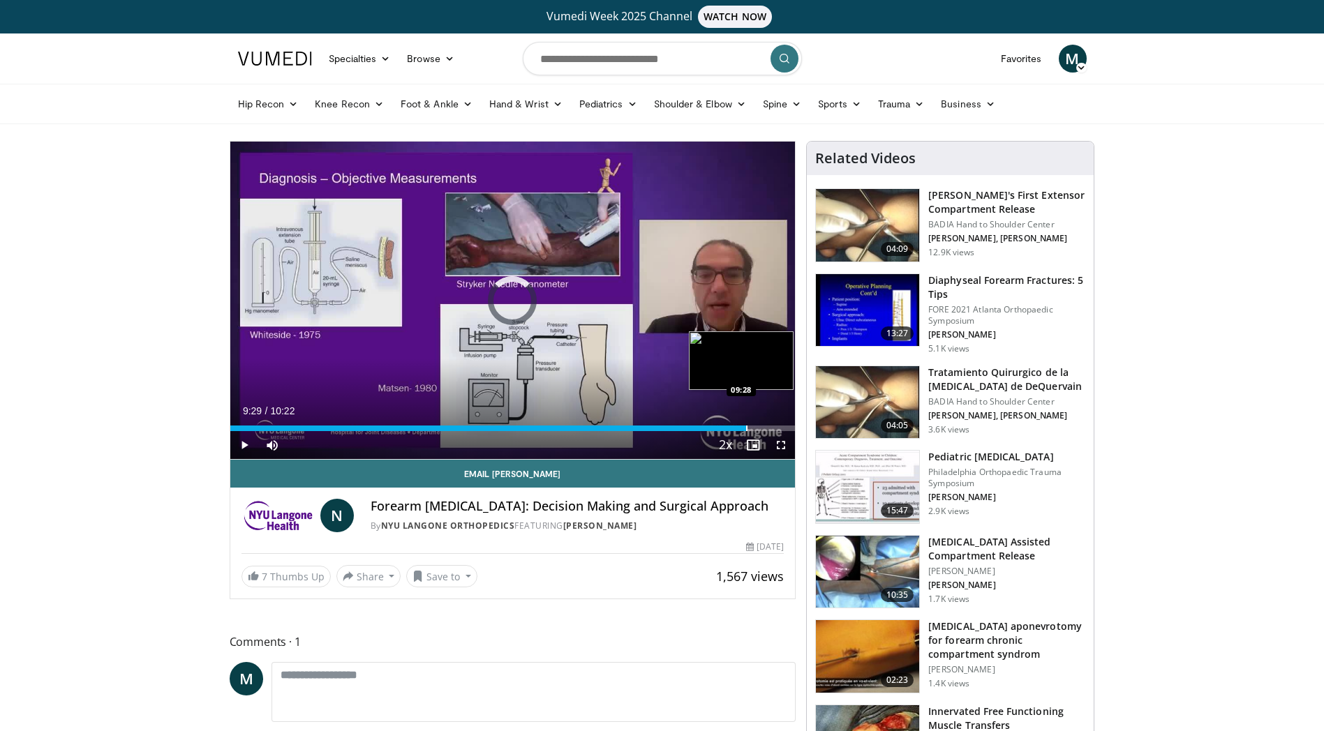
click at [746, 429] on div "Progress Bar" at bounding box center [746, 429] width 1 height 6
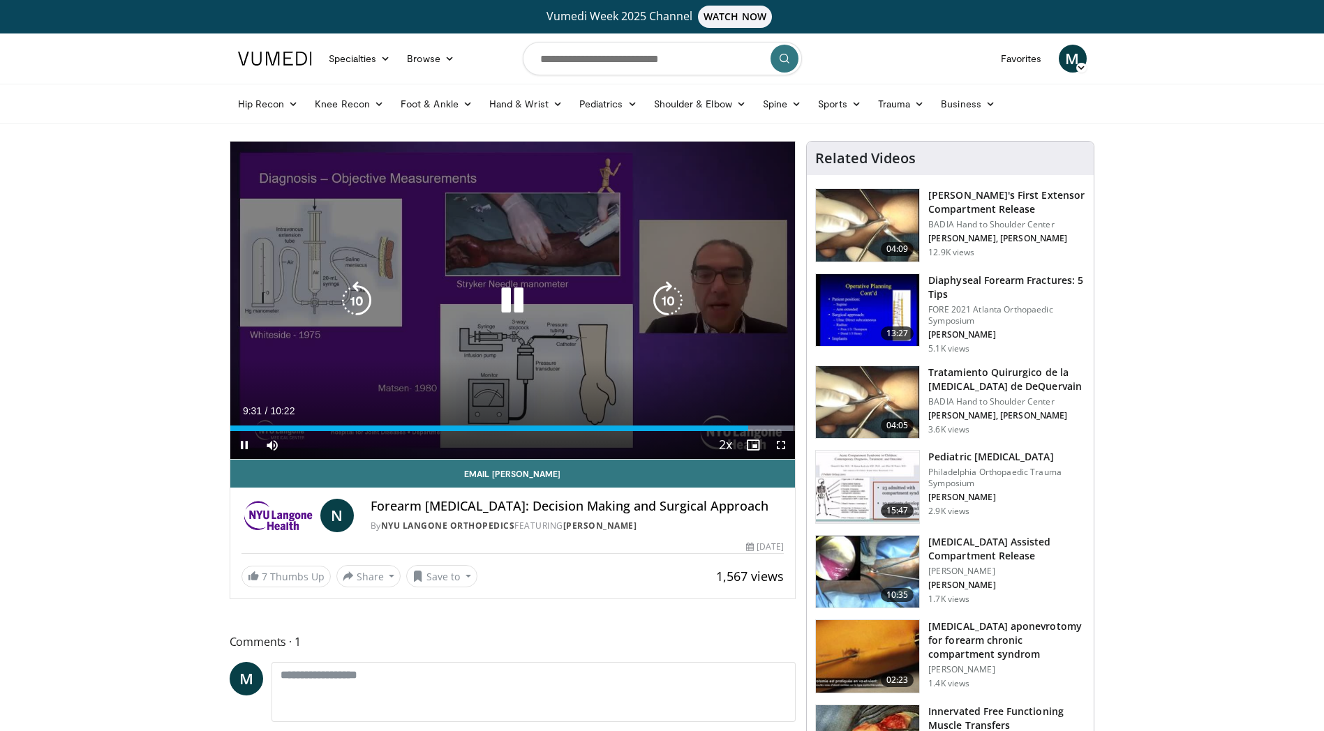
click at [473, 299] on div "Video Player" at bounding box center [512, 301] width 339 height 28
click at [496, 285] on icon "Video Player" at bounding box center [512, 300] width 39 height 39
